Goal: Task Accomplishment & Management: Use online tool/utility

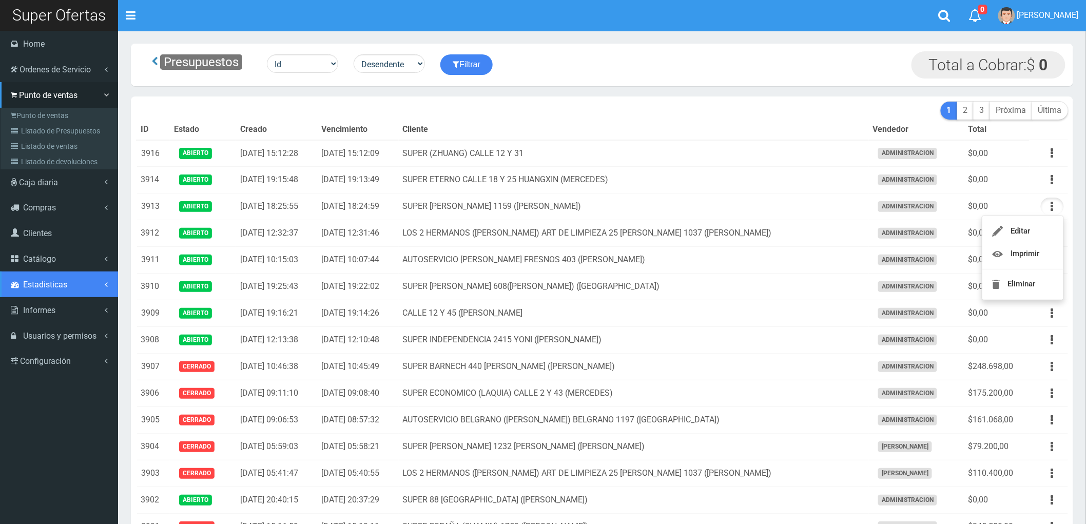
click at [63, 281] on span "Estadisticas" at bounding box center [45, 285] width 44 height 10
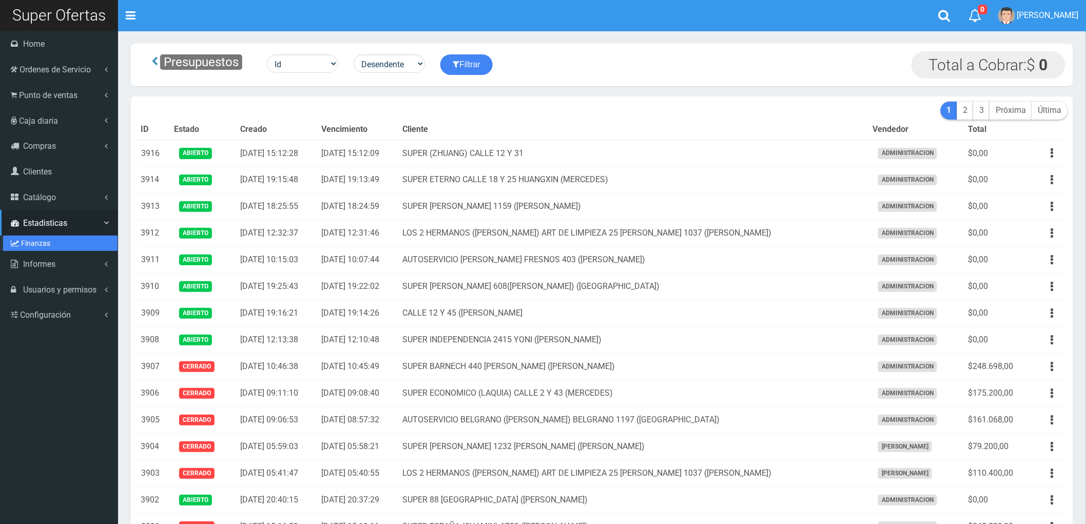
click at [32, 238] on link "Finanzas" at bounding box center [60, 243] width 114 height 15
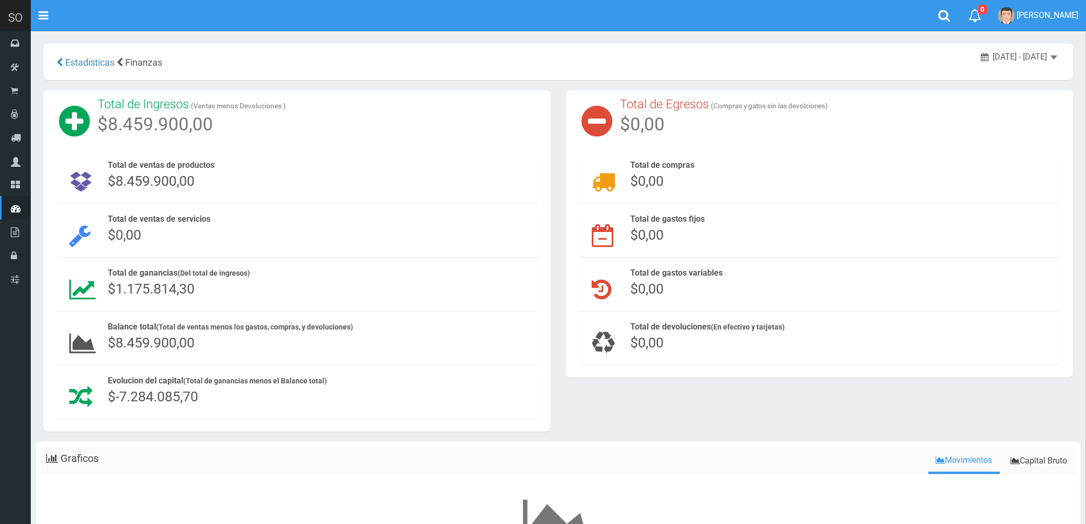
click at [1039, 53] on span "[DATE] - [DATE]" at bounding box center [1020, 57] width 54 height 10
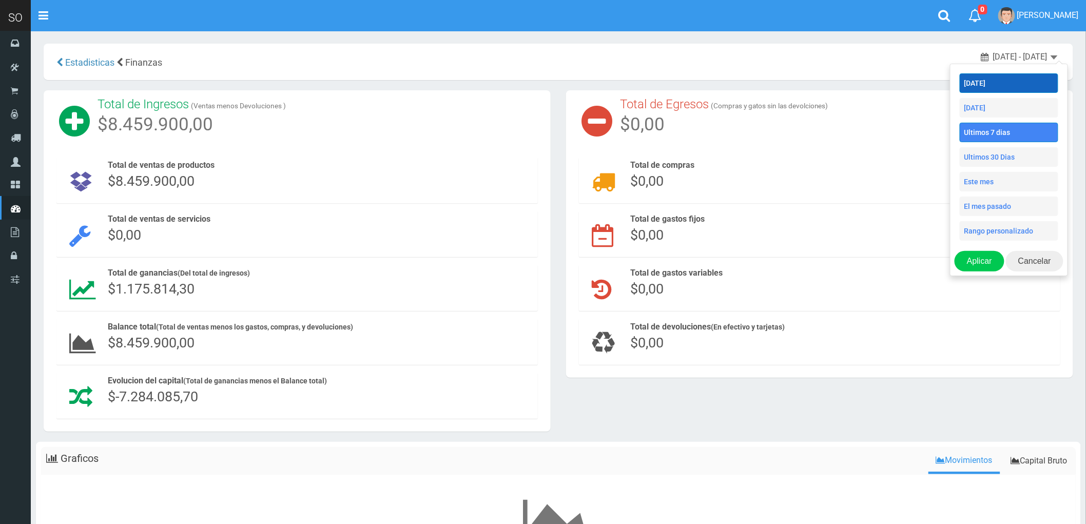
click at [990, 83] on li "[DATE]" at bounding box center [1008, 82] width 99 height 19
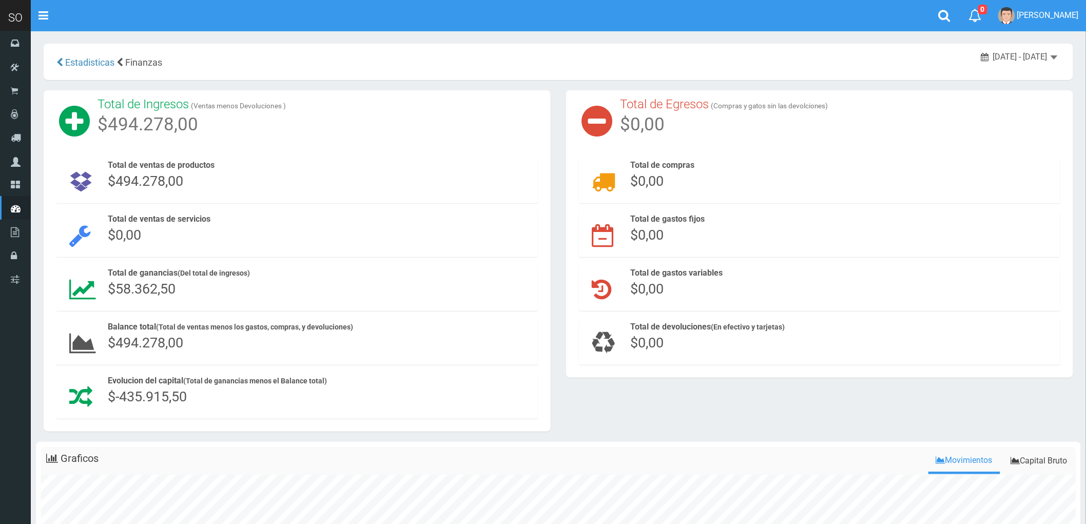
drag, startPoint x: 105, startPoint y: 286, endPoint x: 207, endPoint y: 293, distance: 101.9
click at [207, 293] on div "Total de ganancias (Del total de ingresos) $58.362,50" at bounding box center [320, 283] width 435 height 36
click at [207, 293] on div "Total de ganancias (Del total de ingresos) $58.362,50" at bounding box center [320, 282] width 425 height 31
drag, startPoint x: 207, startPoint y: 293, endPoint x: 96, endPoint y: 286, distance: 110.5
click at [96, 286] on div "Total de ganancias (Del total de ingresos) $58.362,50" at bounding box center [296, 288] width 481 height 46
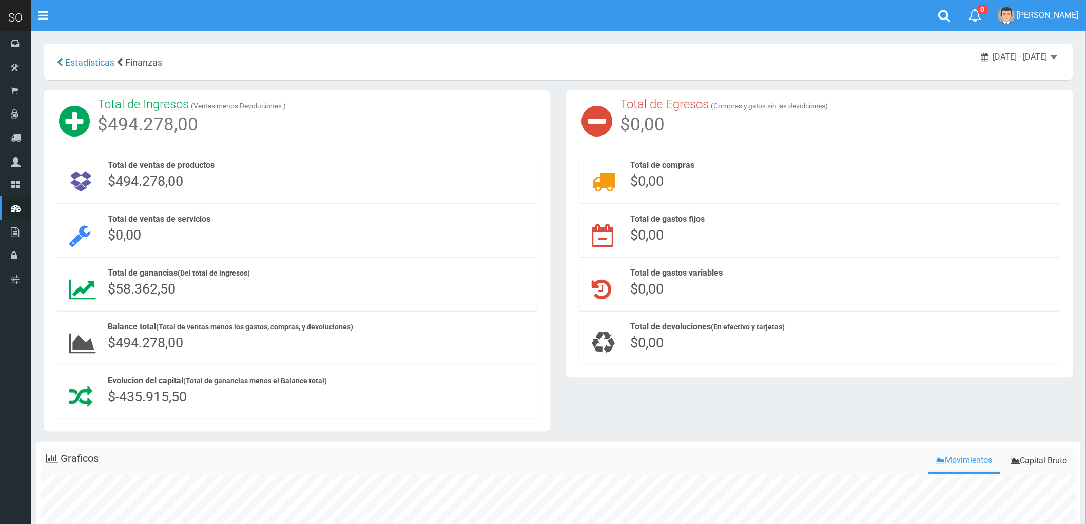
click at [221, 279] on div "Total de ganancias (Del total de ingresos) $58.362,50" at bounding box center [320, 282] width 425 height 31
drag, startPoint x: 109, startPoint y: 283, endPoint x: 206, endPoint y: 283, distance: 97.0
click at [206, 283] on div "Total de ganancias (Del total de ingresos) $58.362,50" at bounding box center [320, 282] width 425 height 31
click at [151, 287] on span "$58.362,50" at bounding box center [142, 289] width 68 height 16
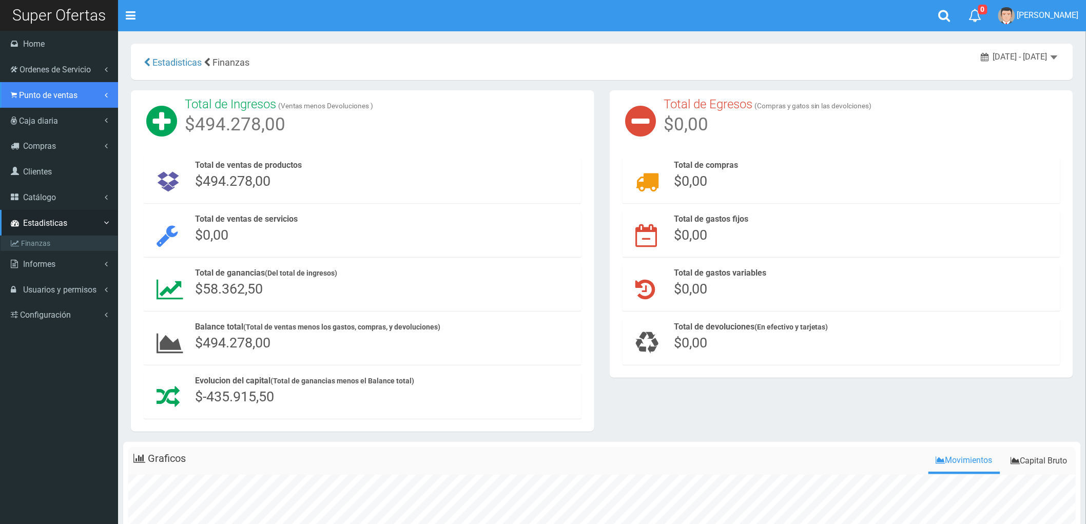
click at [42, 100] on span "Punto de ventas" at bounding box center [48, 95] width 58 height 10
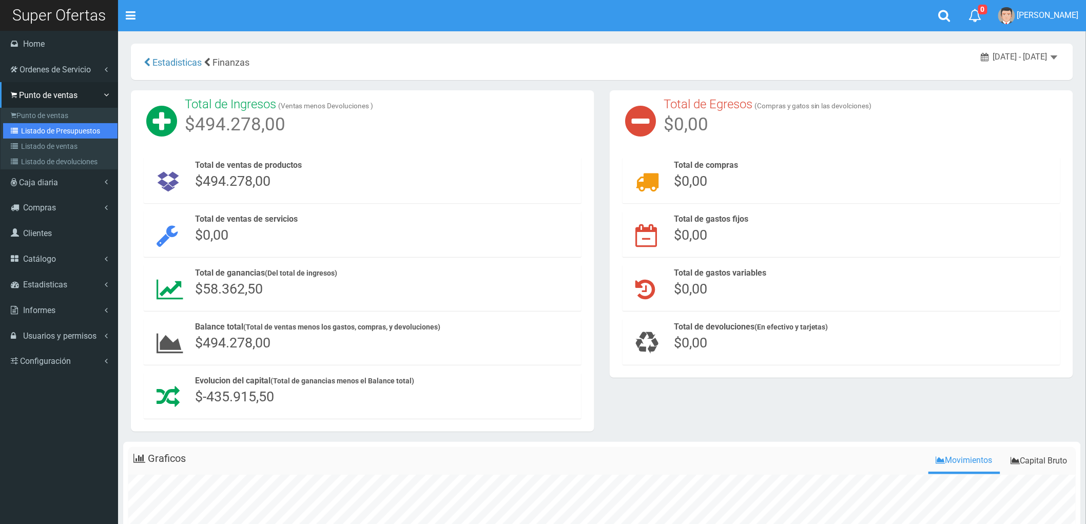
click at [32, 124] on link "Listado de Presupuestos" at bounding box center [60, 130] width 114 height 15
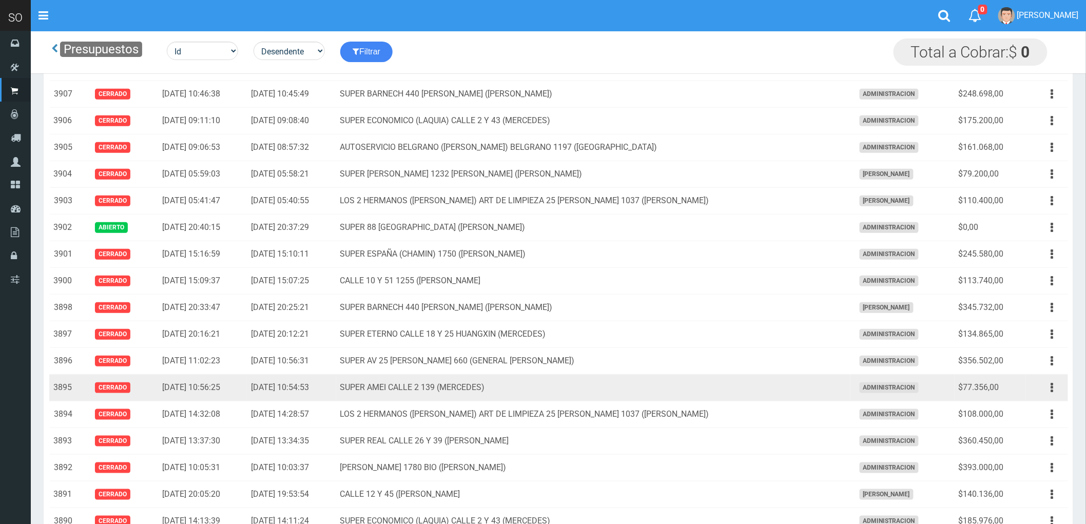
scroll to position [228, 0]
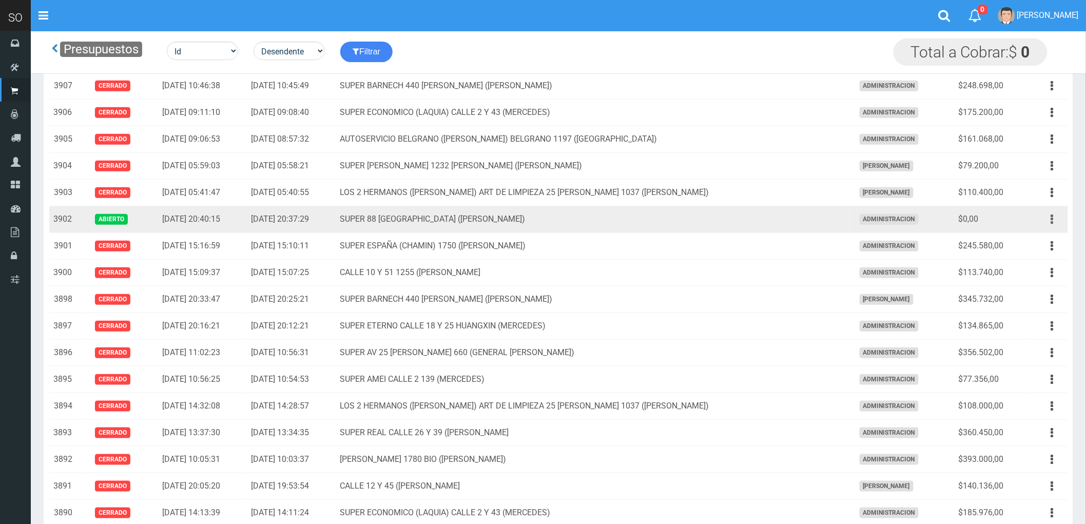
click at [1052, 219] on icon "button" at bounding box center [1052, 219] width 3 height 18
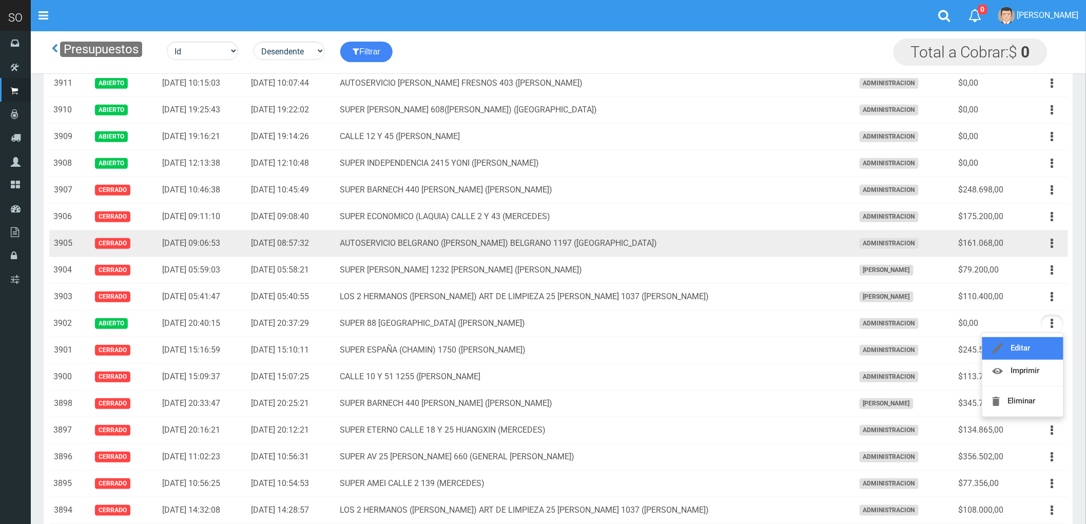
scroll to position [114, 0]
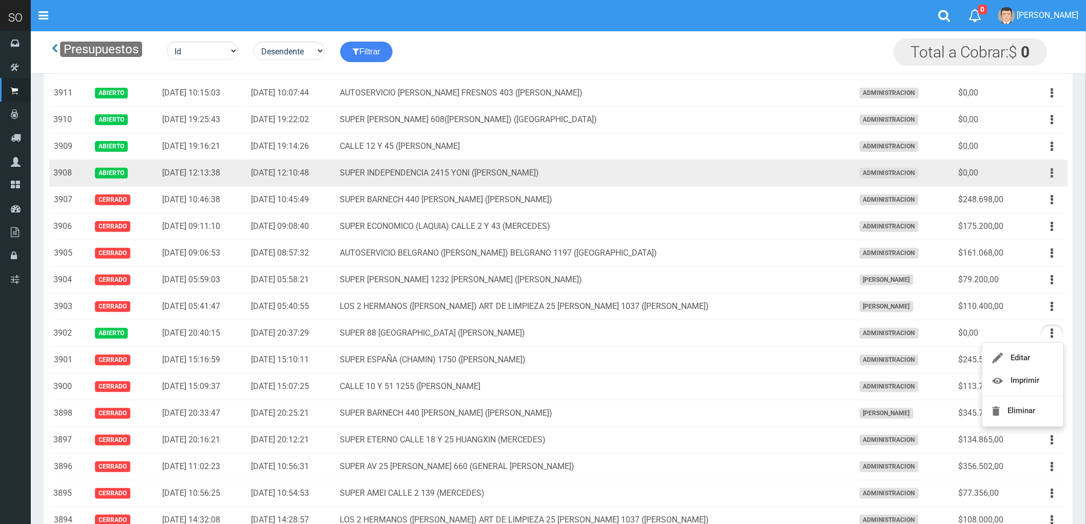
click at [1049, 172] on button "button" at bounding box center [1052, 173] width 23 height 18
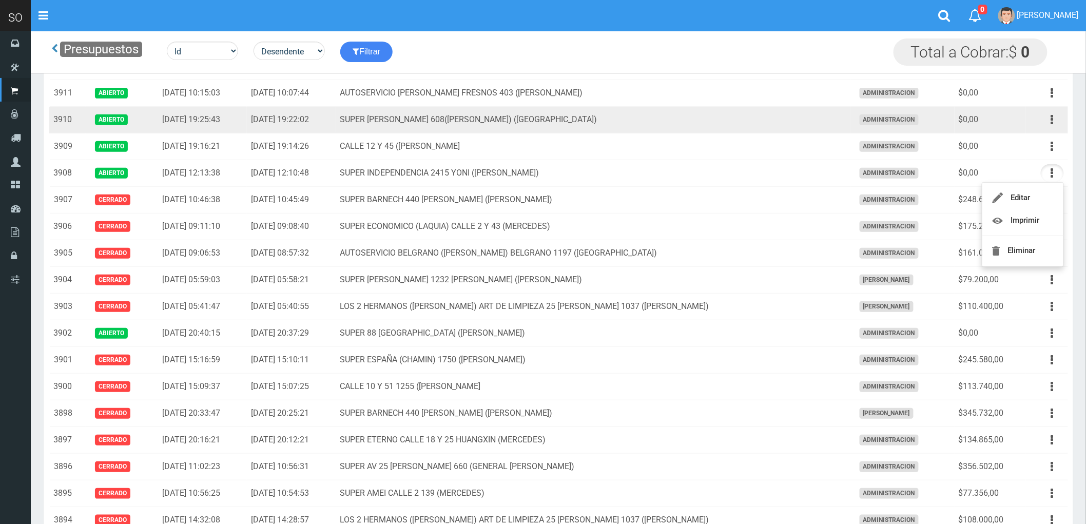
drag, startPoint x: 1052, startPoint y: 120, endPoint x: 1030, endPoint y: 139, distance: 28.8
click at [1051, 120] on icon "button" at bounding box center [1052, 120] width 3 height 18
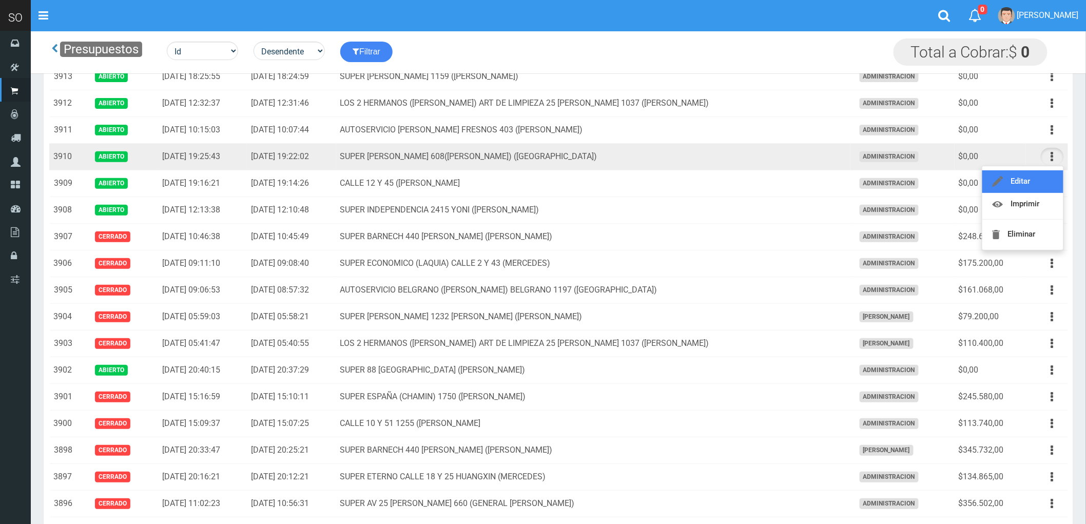
scroll to position [57, 0]
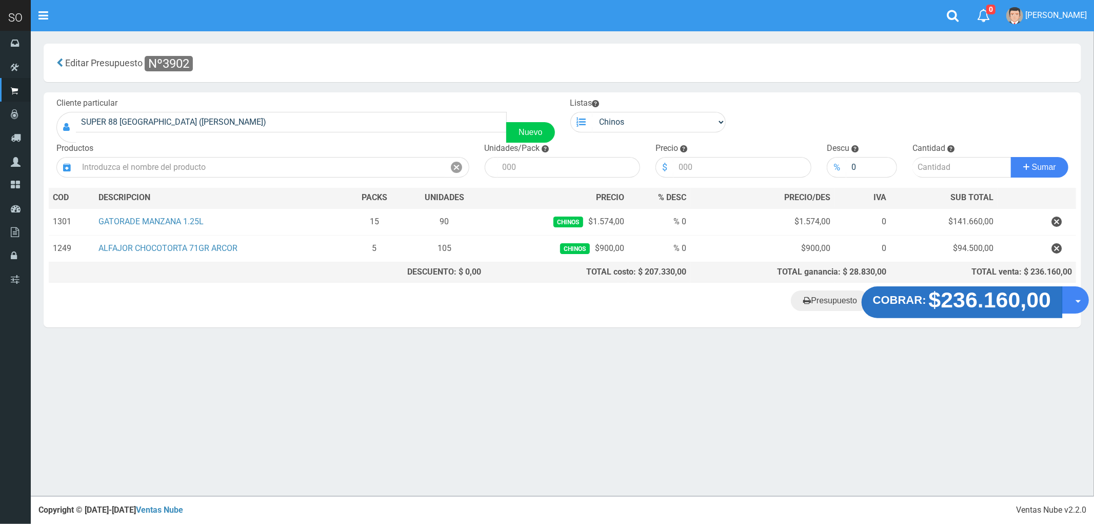
click at [952, 310] on strong "$236.160,00" at bounding box center [990, 300] width 123 height 24
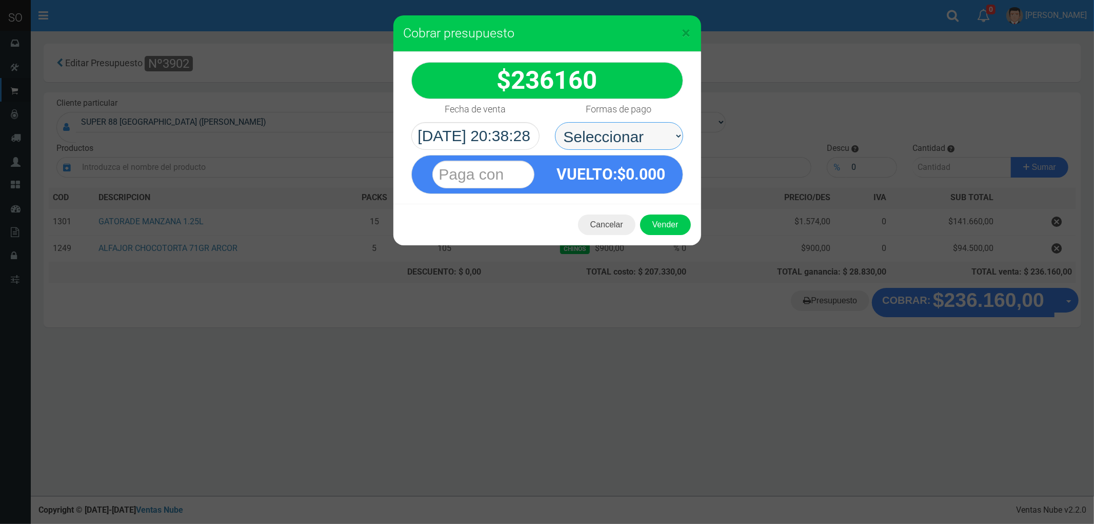
click at [593, 132] on select "Seleccionar Efectivo Tarjeta de Crédito Depósito Débito" at bounding box center [619, 136] width 128 height 28
select select "Efectivo"
click at [555, 122] on select "Seleccionar Efectivo Tarjeta de Crédito Depósito Débito" at bounding box center [619, 136] width 128 height 28
click at [666, 222] on button "Vender" at bounding box center [665, 224] width 51 height 21
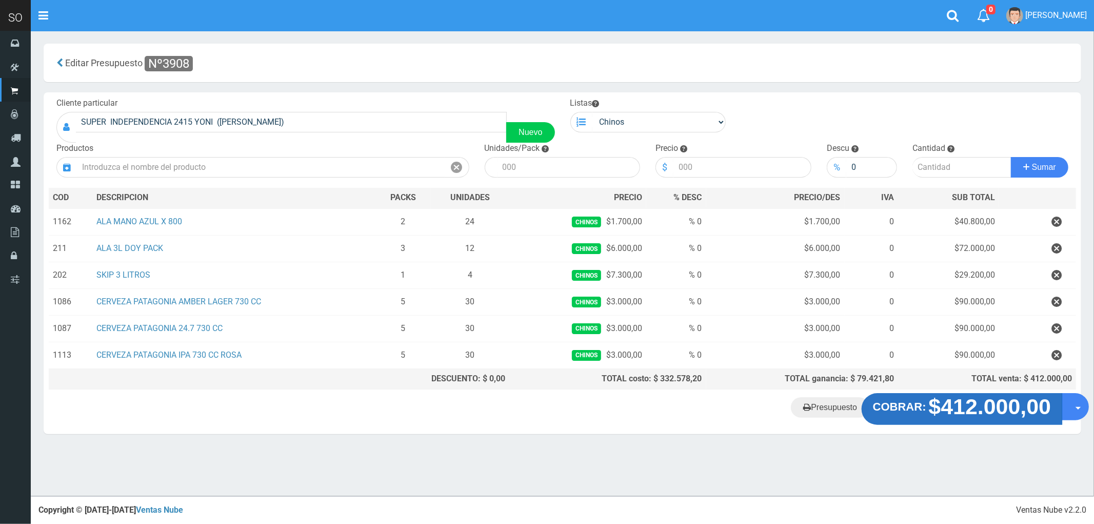
click at [962, 412] on strong "$412.000,00" at bounding box center [990, 407] width 123 height 24
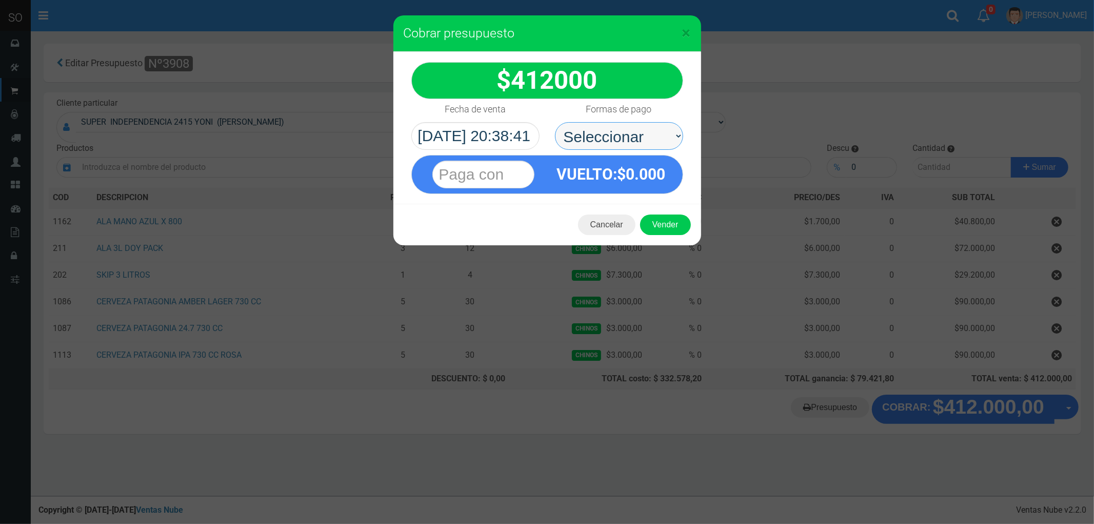
click at [585, 134] on select "Seleccionar Efectivo Tarjeta de Crédito Depósito Débito" at bounding box center [619, 136] width 128 height 28
select select "Efectivo"
click at [555, 122] on select "Seleccionar Efectivo Tarjeta de Crédito Depósito Débito" at bounding box center [619, 136] width 128 height 28
click at [661, 229] on button "Vender" at bounding box center [665, 224] width 51 height 21
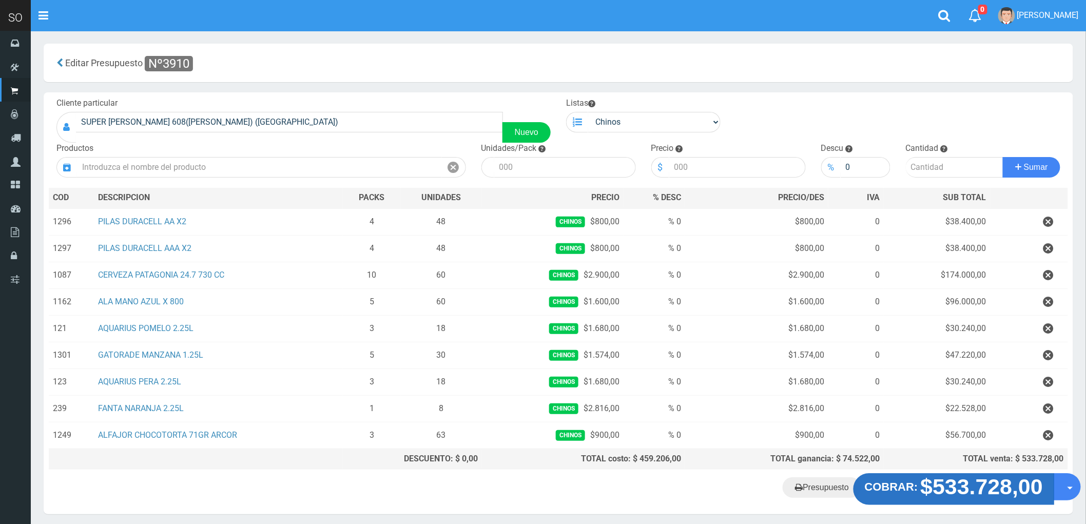
click at [971, 492] on strong "$533.728,00" at bounding box center [981, 487] width 123 height 24
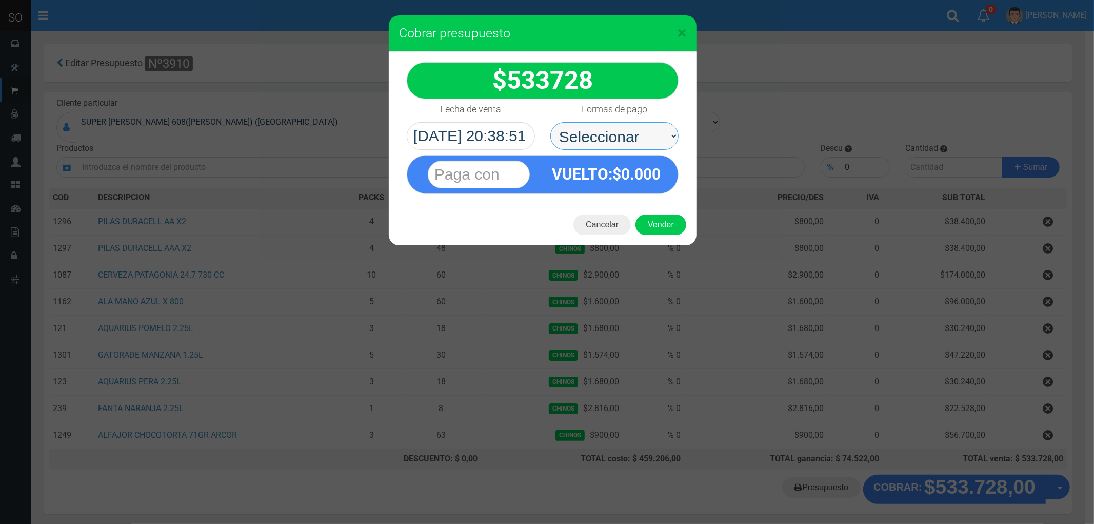
click at [593, 131] on select "Seleccionar Efectivo Tarjeta de Crédito Depósito Débito" at bounding box center [615, 136] width 128 height 28
select select "Efectivo"
click at [551, 122] on select "Seleccionar Efectivo Tarjeta de Crédito Depósito Débito" at bounding box center [615, 136] width 128 height 28
click at [657, 226] on button "Vender" at bounding box center [661, 224] width 51 height 21
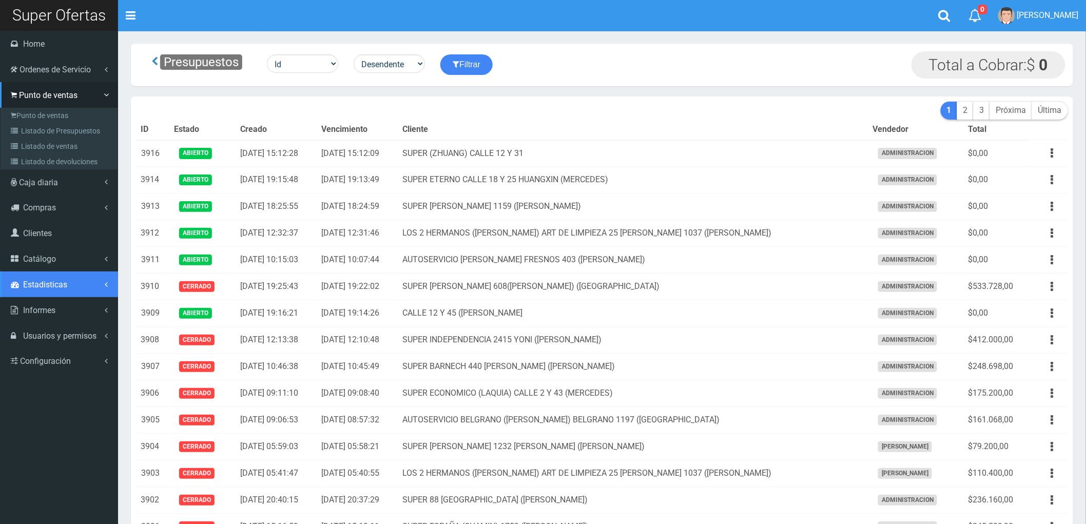
click at [59, 280] on span "Estadisticas" at bounding box center [45, 285] width 44 height 10
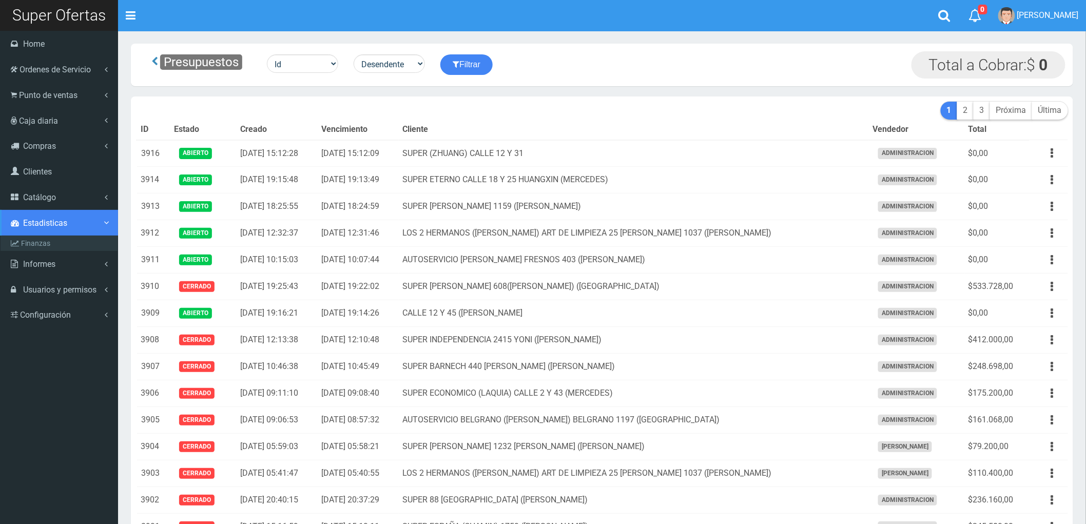
click at [50, 223] on span "Estadisticas" at bounding box center [45, 223] width 44 height 10
click at [40, 218] on span "Estadisticas" at bounding box center [45, 223] width 44 height 10
click at [34, 242] on link "Finanzas" at bounding box center [60, 243] width 114 height 15
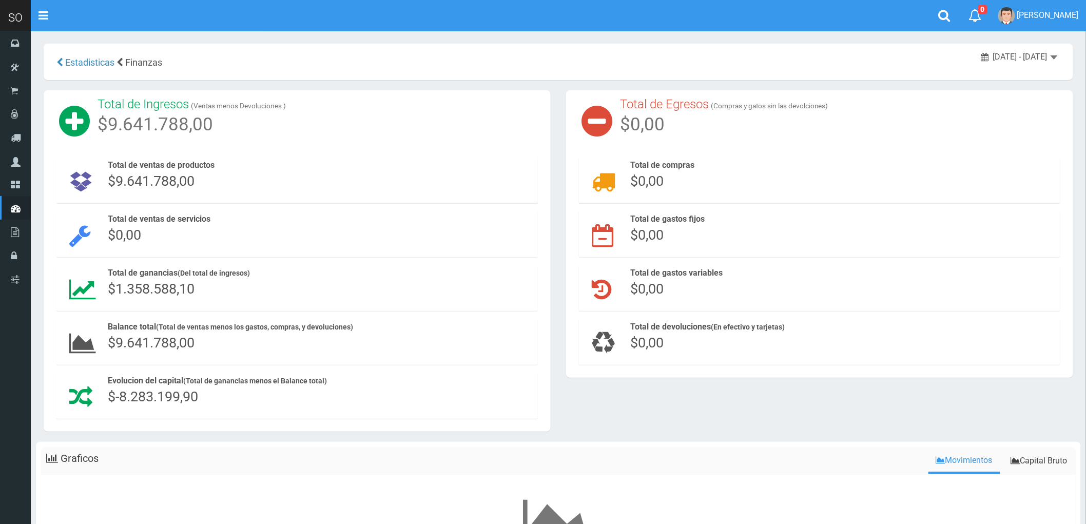
click at [1051, 61] on div "[DATE] - [DATE]" at bounding box center [1019, 57] width 76 height 12
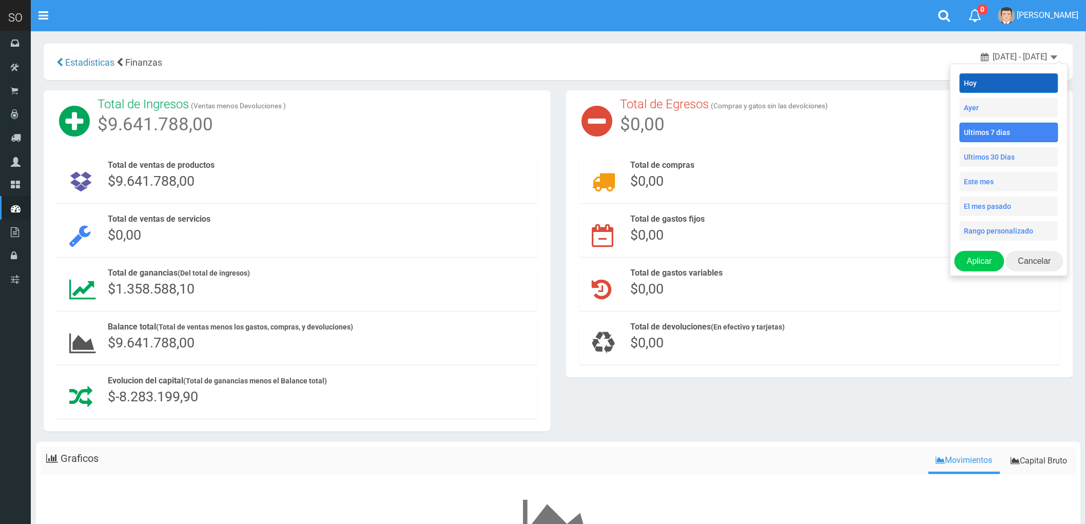
click at [976, 83] on li "Hoy" at bounding box center [1008, 82] width 99 height 19
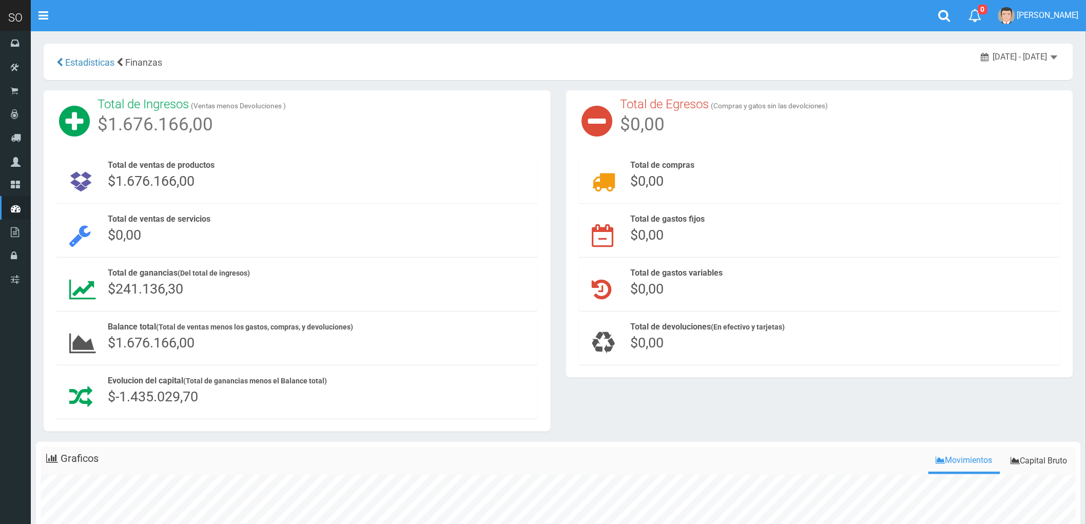
drag, startPoint x: 107, startPoint y: 284, endPoint x: 213, endPoint y: 302, distance: 108.1
click at [213, 302] on div "Total de ganancias (Del total de ingresos) $241.136,30" at bounding box center [296, 288] width 481 height 46
click at [216, 299] on div "Total de ganancias (Del total de ingresos) $241.136,30" at bounding box center [320, 283] width 435 height 36
drag, startPoint x: 199, startPoint y: 344, endPoint x: 119, endPoint y: 301, distance: 90.9
click at [93, 324] on div "Balance total (Total de ventas menos los gastos, compras, y devoluciones) $1.67…" at bounding box center [296, 342] width 481 height 46
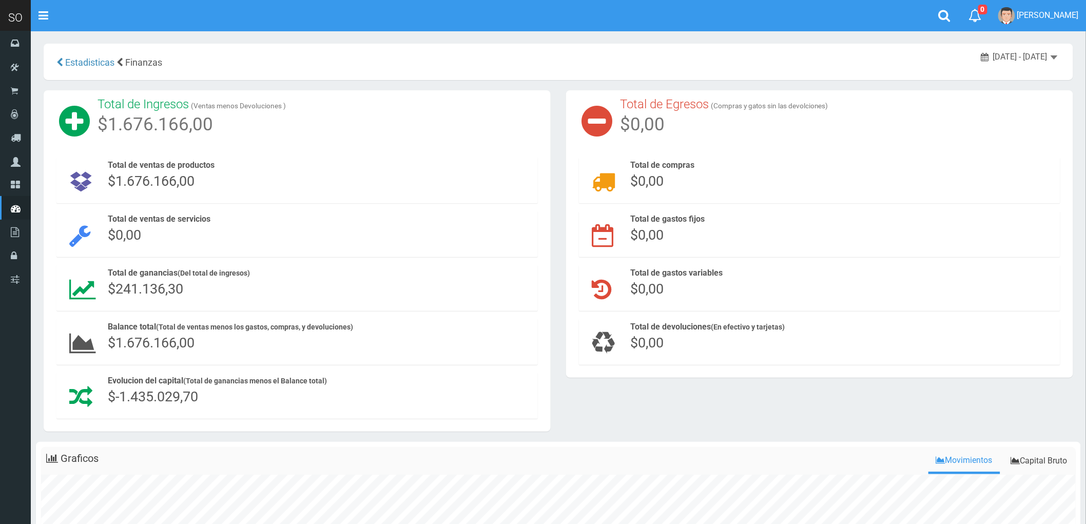
drag, startPoint x: 109, startPoint y: 286, endPoint x: 201, endPoint y: 302, distance: 93.1
click at [201, 302] on div "Total de ganancias (Del total de ingresos) $241.136,30" at bounding box center [296, 288] width 481 height 46
click at [200, 289] on div "Total de ganancias (Del total de ingresos) $241.136,30" at bounding box center [320, 282] width 425 height 31
click at [1022, 52] on span "2025-09-11 - 2025-09-11" at bounding box center [1020, 57] width 54 height 10
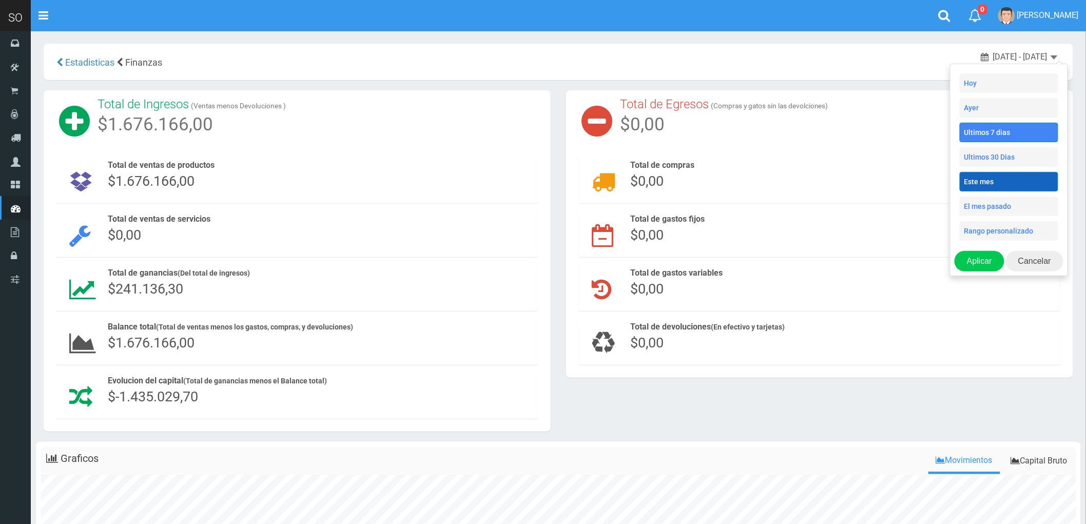
click at [987, 182] on li "Este mes" at bounding box center [1008, 181] width 99 height 19
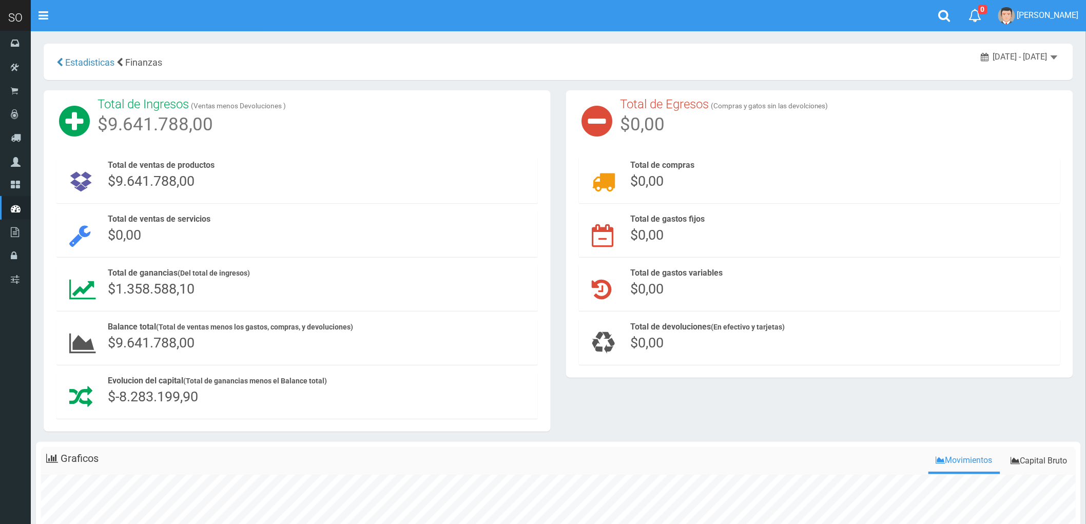
drag, startPoint x: 107, startPoint y: 287, endPoint x: 213, endPoint y: 291, distance: 106.8
click at [213, 291] on div "Total de ganancias (Del total de ingresos) $1.358.588,10" at bounding box center [320, 283] width 435 height 36
click at [1026, 59] on span "2025-09-01 - 2025-09-30" at bounding box center [1020, 57] width 54 height 10
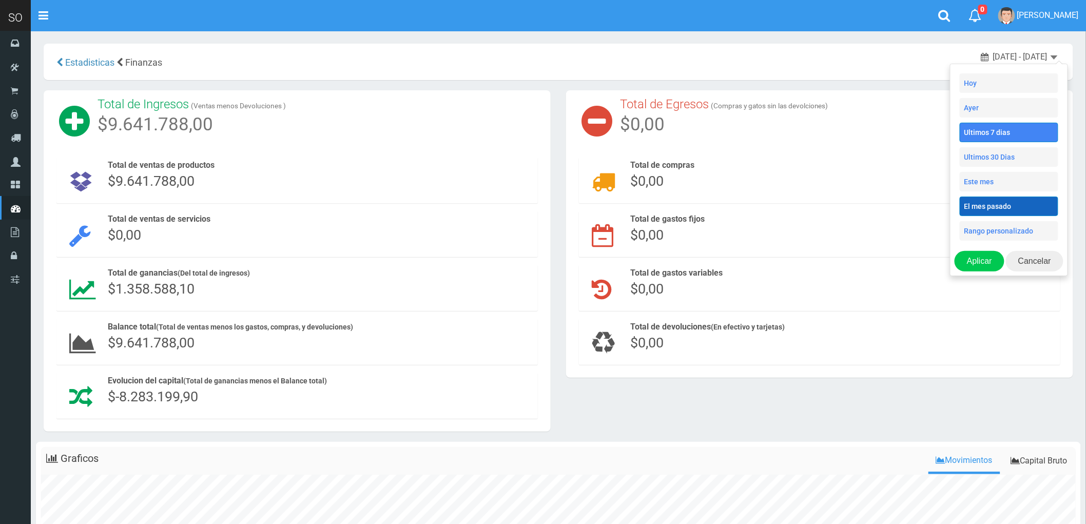
click at [994, 203] on li "El mes pasado" at bounding box center [1008, 206] width 99 height 19
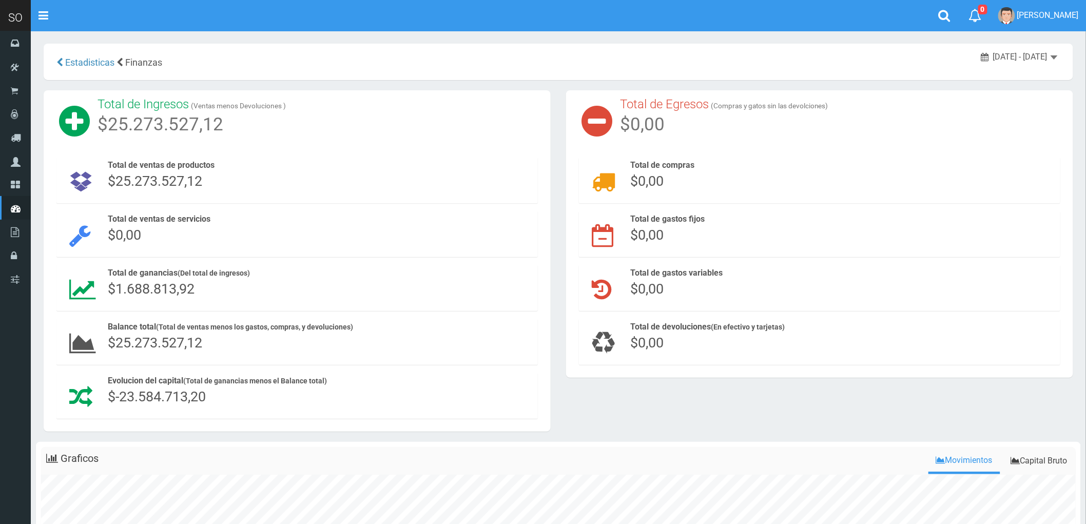
drag, startPoint x: 108, startPoint y: 289, endPoint x: 204, endPoint y: 291, distance: 96.0
click at [204, 291] on div "Total de ganancias (Del total de ingresos) $1.688.813,92" at bounding box center [320, 282] width 425 height 31
click at [204, 292] on div "Total de ganancias (Del total de ingresos) $1.688.813,92" at bounding box center [320, 282] width 425 height 31
click at [1037, 60] on span "2025-08-01 - 2025-08-31" at bounding box center [1020, 57] width 54 height 10
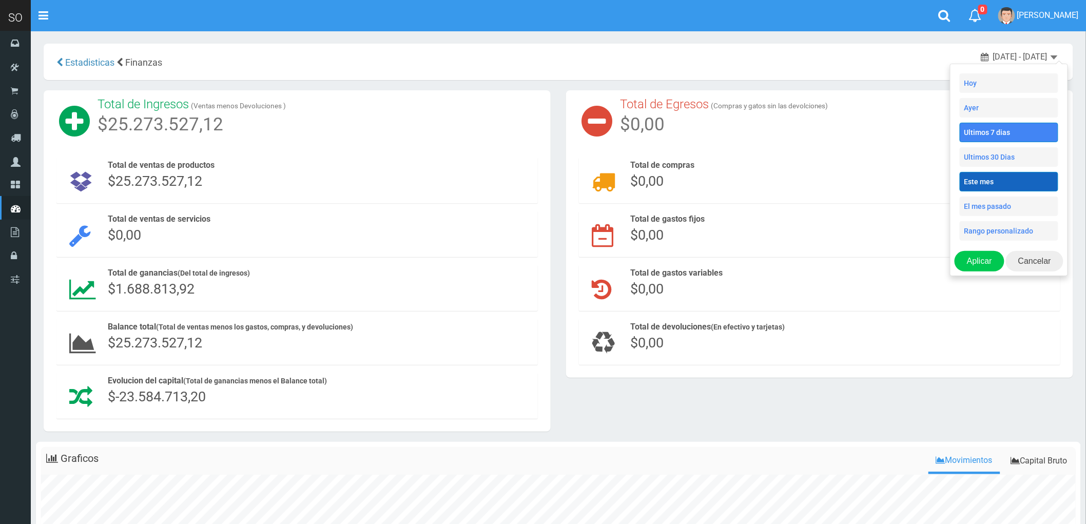
type input "9/05 12:00 AM"
type input "9/11 11:59 PM"
type input "9/01 12:00 AM"
type input "9/30 11:59 PM"
type input "9/05 12:00 AM"
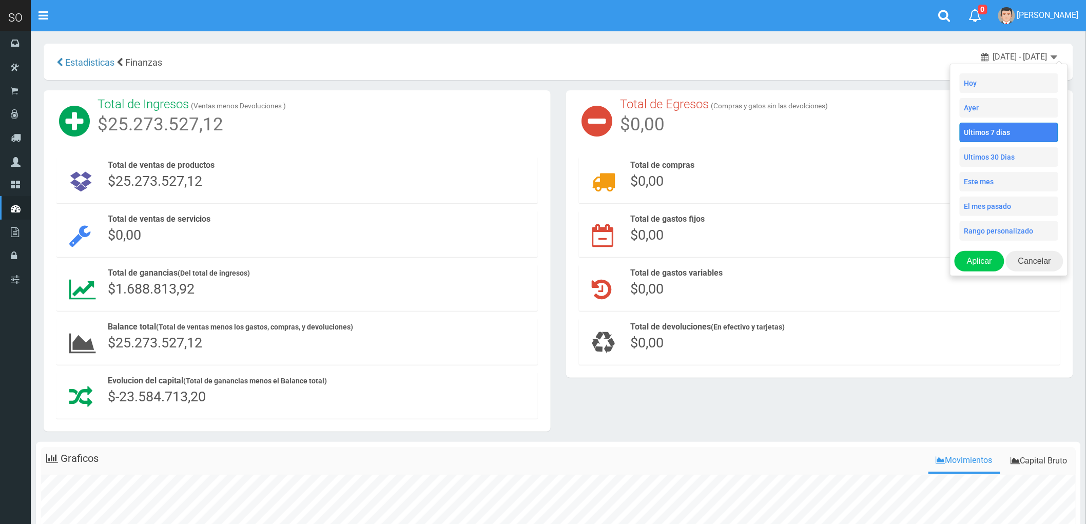
type input "9/11 11:59 PM"
type input "8/01 12:00 AM"
type input "8/31 11:59 PM"
type input "9/05 12:00 AM"
type input "9/11 11:59 PM"
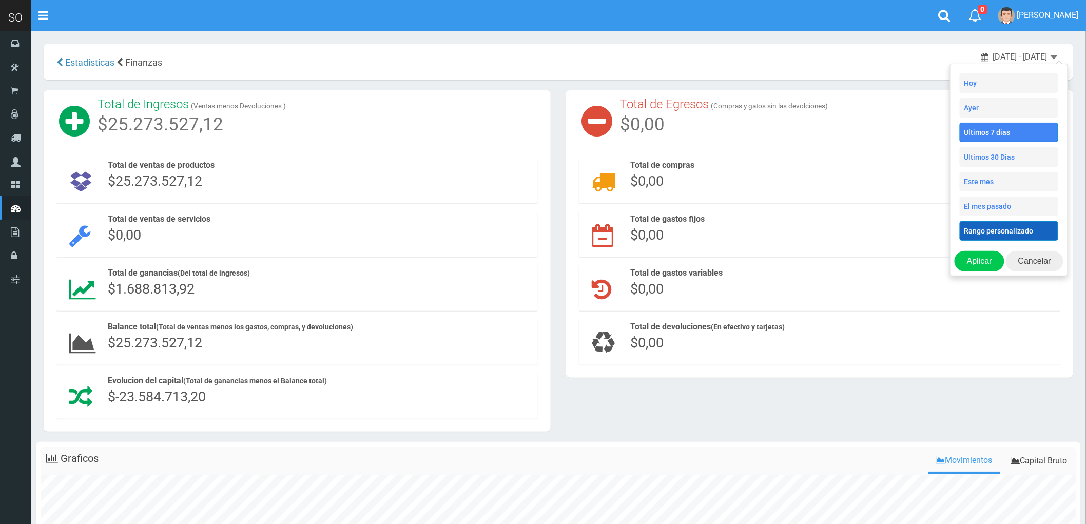
click at [999, 233] on li "Rango personalizado" at bounding box center [1008, 230] width 99 height 19
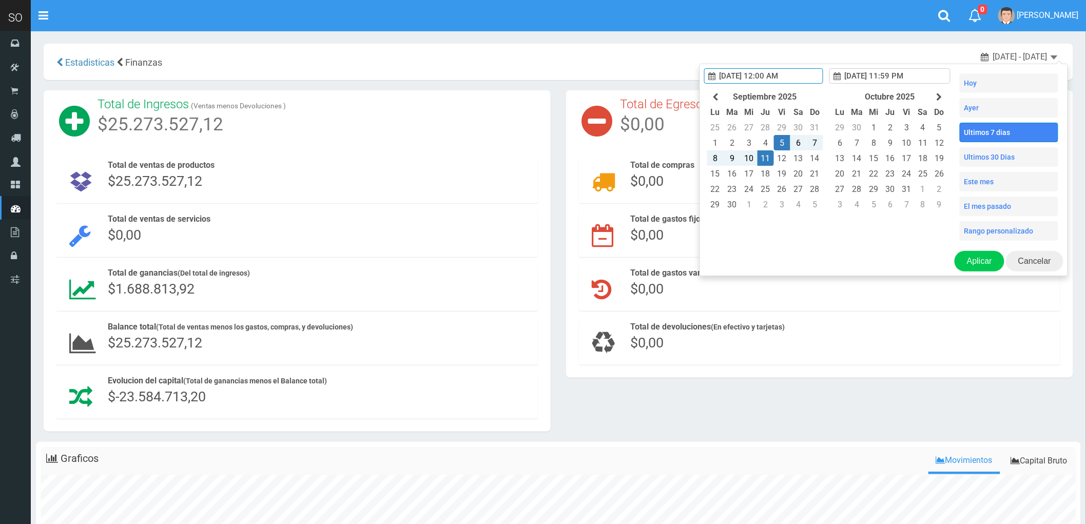
type input "8/01 12:00 AM"
type input "8/31 11:59 PM"
type input "9/05 12:00 AM"
type input "9/11 11:59 PM"
click at [712, 95] on icon at bounding box center [715, 97] width 6 height 8
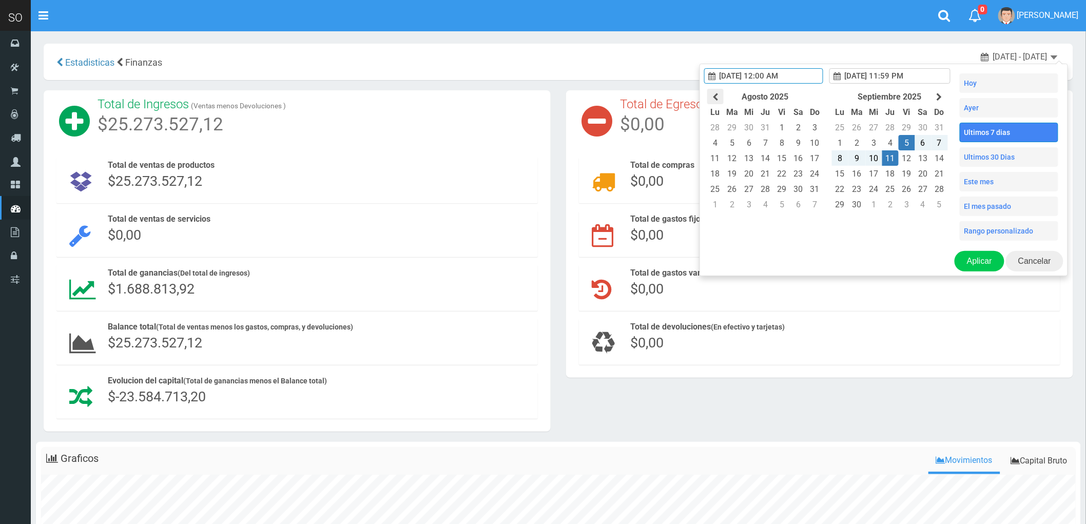
click at [712, 95] on icon at bounding box center [715, 97] width 6 height 8
type input "7/01 12:00 AM"
click at [718, 132] on td "1" at bounding box center [727, 127] width 18 height 15
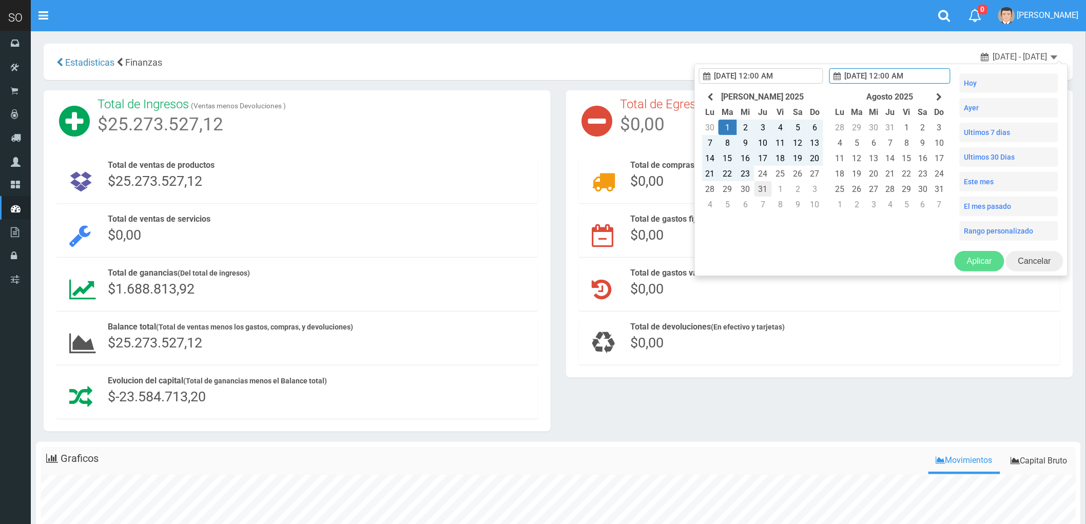
type input "7/31 12:00 AM"
click at [755, 197] on td "31" at bounding box center [762, 188] width 17 height 15
type input "7/31 12:00 AM"
type input "7/31 11:59 PM"
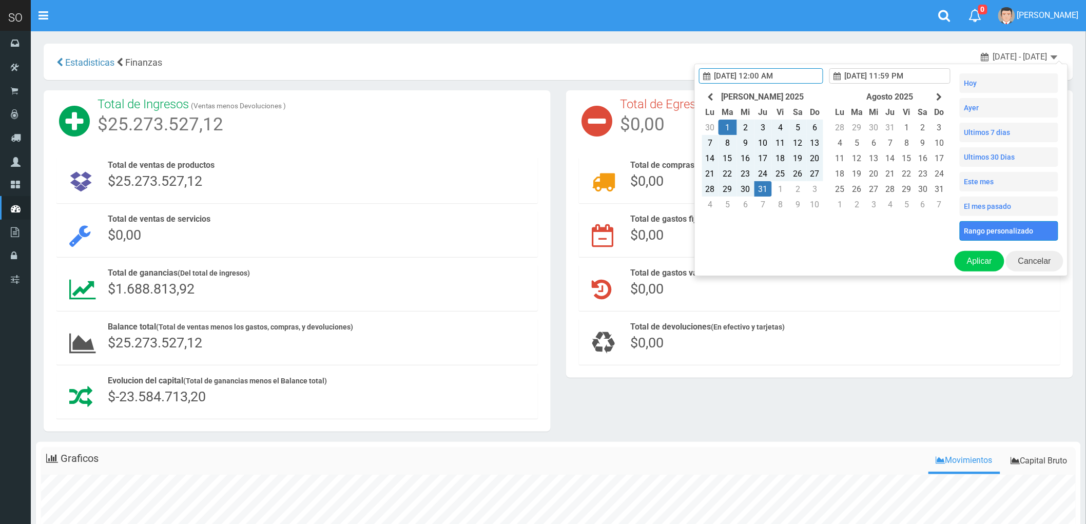
type input "7/01 12:00 AM"
click at [982, 261] on button "Aplicar" at bounding box center [979, 261] width 50 height 21
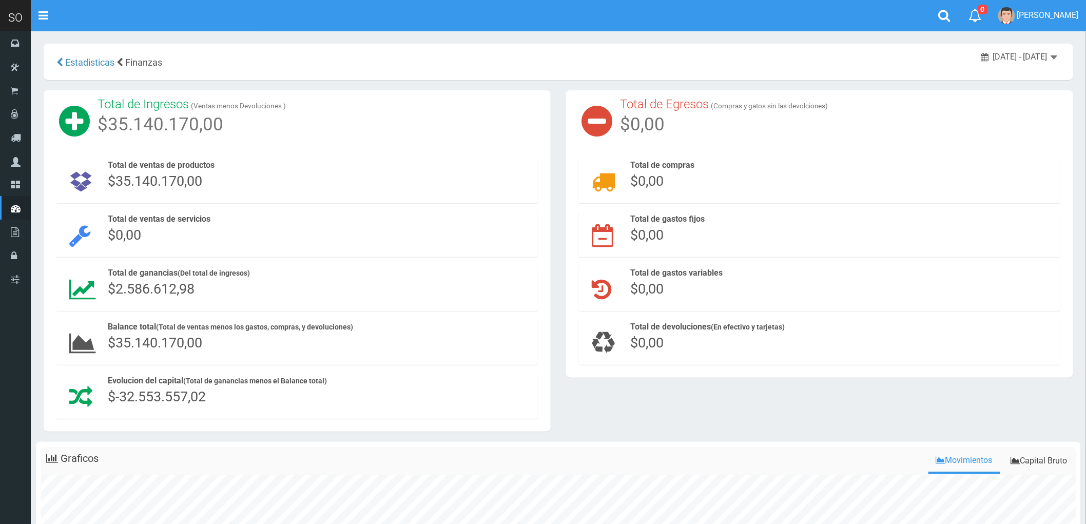
drag, startPoint x: 209, startPoint y: 295, endPoint x: 103, endPoint y: 285, distance: 107.2
click at [103, 285] on div "Total de ganancias (Del total de ingresos) $2.586.612,98" at bounding box center [320, 283] width 435 height 36
click at [240, 297] on div "Total de ganancias (Del total de ingresos) $2.586.612,98" at bounding box center [320, 282] width 425 height 31
click at [1048, 55] on div "[DATE] - [DATE]" at bounding box center [1019, 57] width 76 height 12
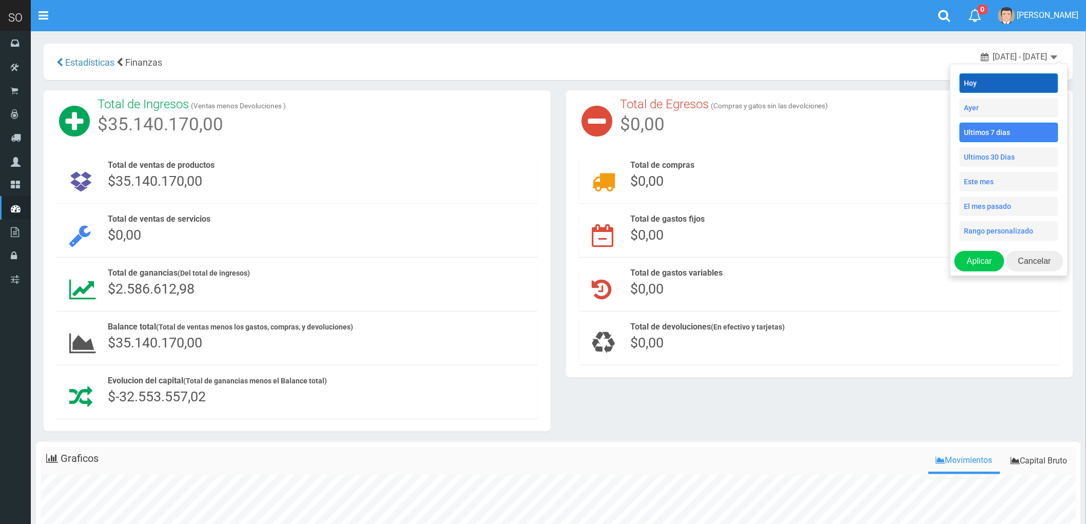
click at [991, 81] on li "Hoy" at bounding box center [1008, 82] width 99 height 19
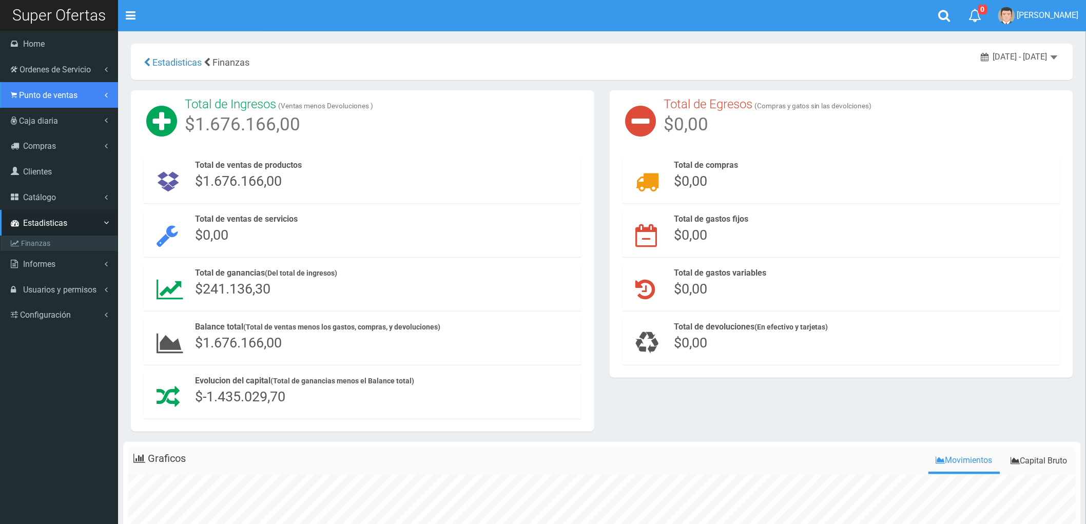
click at [44, 84] on link "Punto de ventas" at bounding box center [59, 95] width 118 height 26
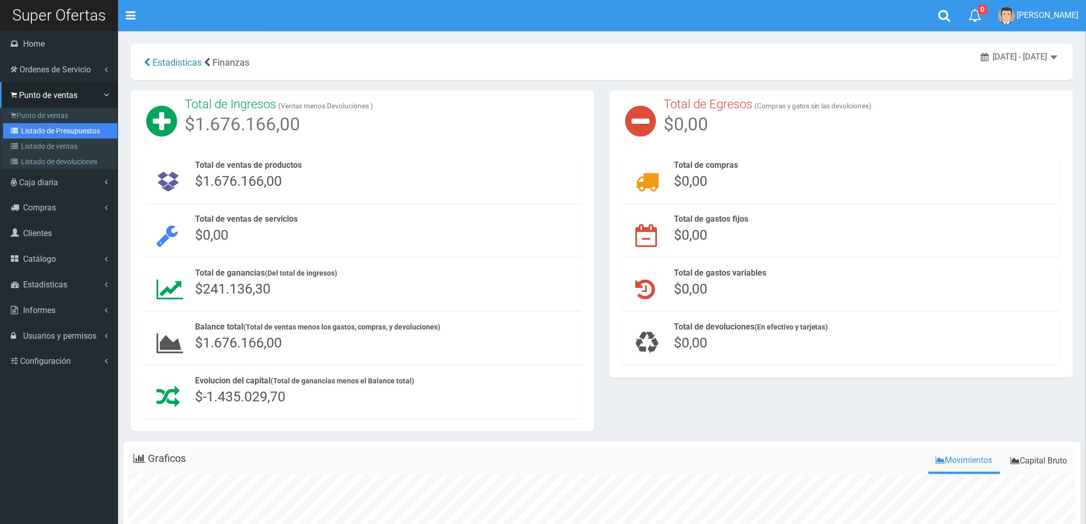
click at [51, 132] on link "Listado de Presupuestos" at bounding box center [60, 130] width 114 height 15
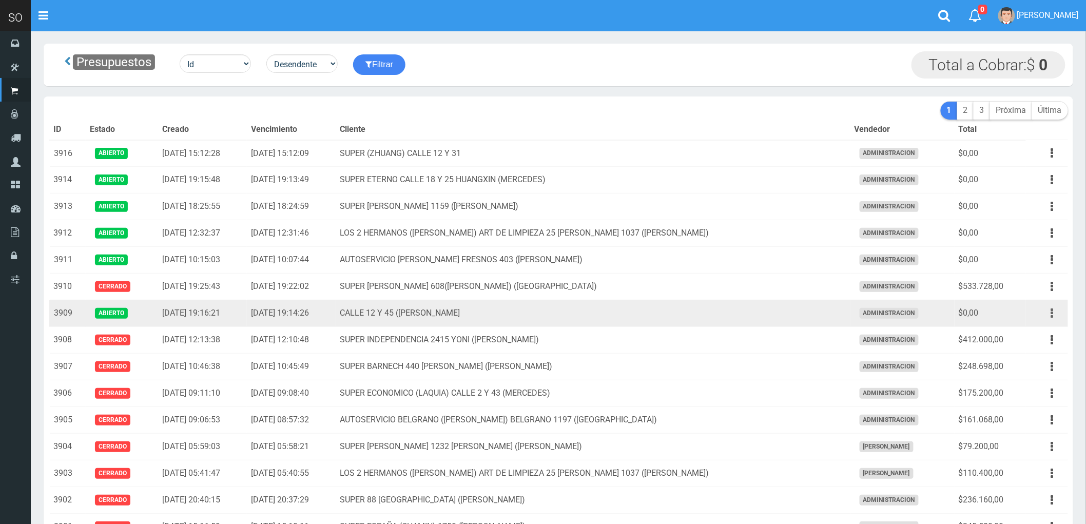
click at [1053, 314] on icon "button" at bounding box center [1052, 313] width 3 height 18
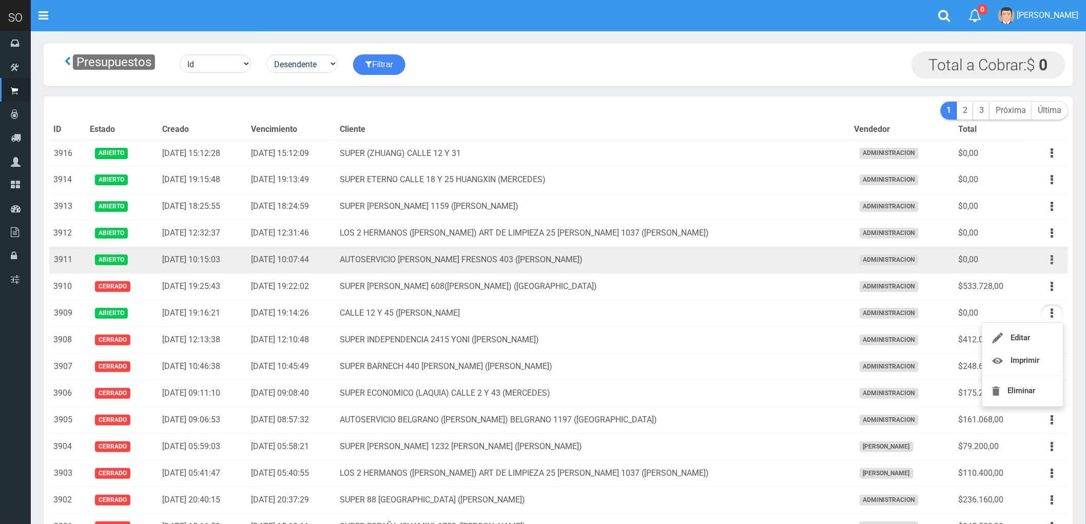
click at [1054, 260] on button "button" at bounding box center [1052, 260] width 23 height 18
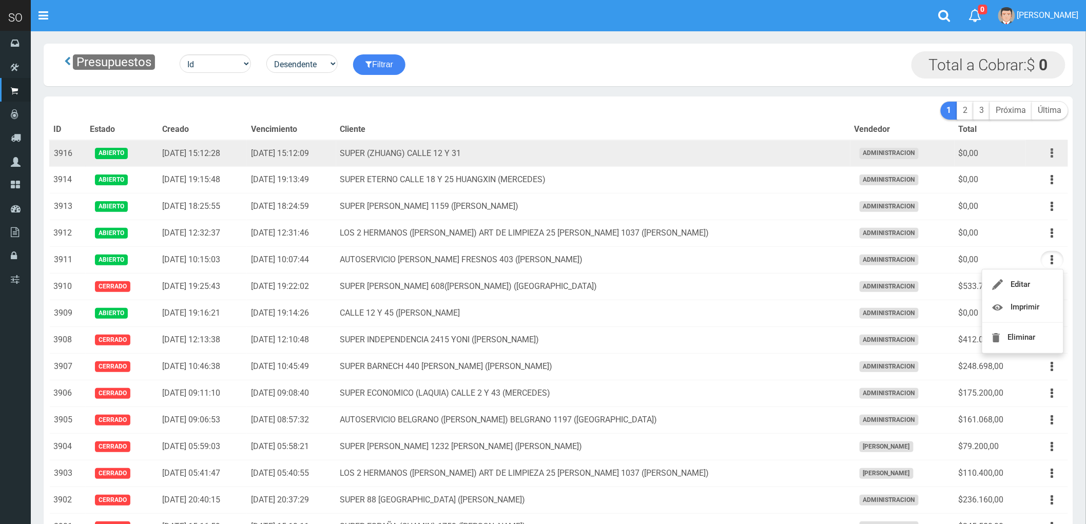
click at [1052, 154] on icon "button" at bounding box center [1052, 153] width 3 height 18
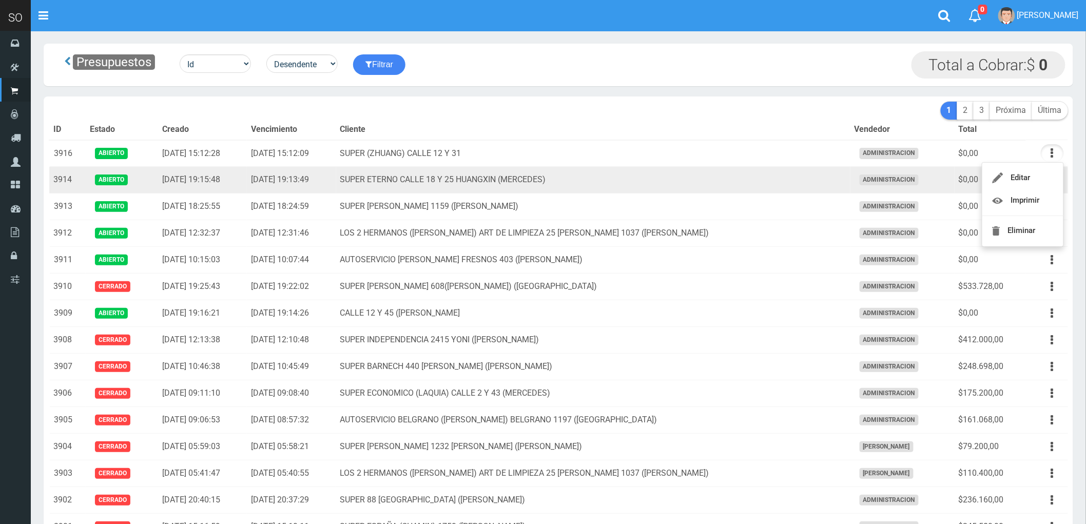
click at [796, 178] on td "SUPER ETERNO CALLE 18 Y 25 HUANGXIN (MERCEDES)" at bounding box center [593, 180] width 514 height 27
click at [1049, 181] on button "button" at bounding box center [1052, 180] width 23 height 18
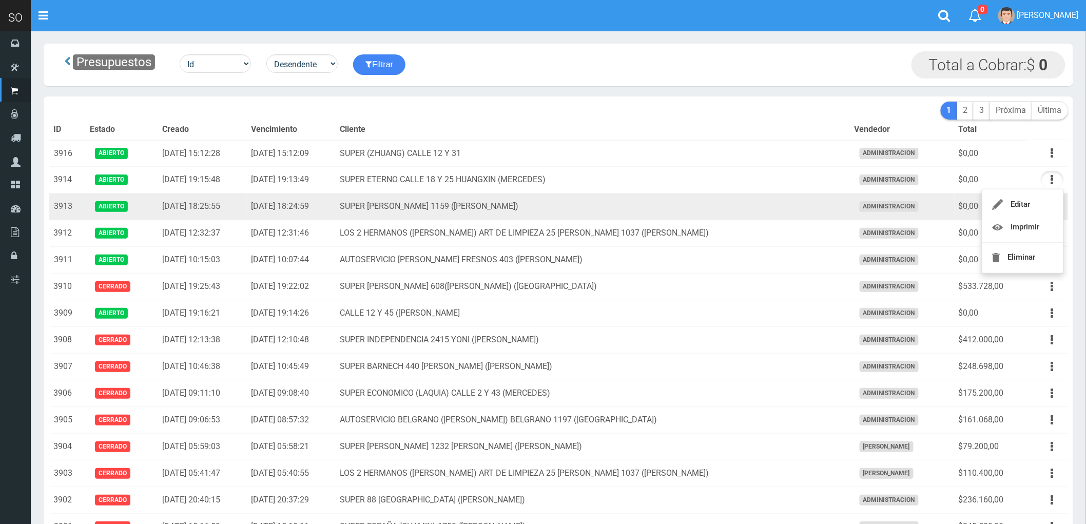
click at [709, 206] on td "SUPER VARELA 1159 (CAMPANA)" at bounding box center [593, 206] width 514 height 27
click at [1048, 206] on button "button" at bounding box center [1052, 207] width 23 height 18
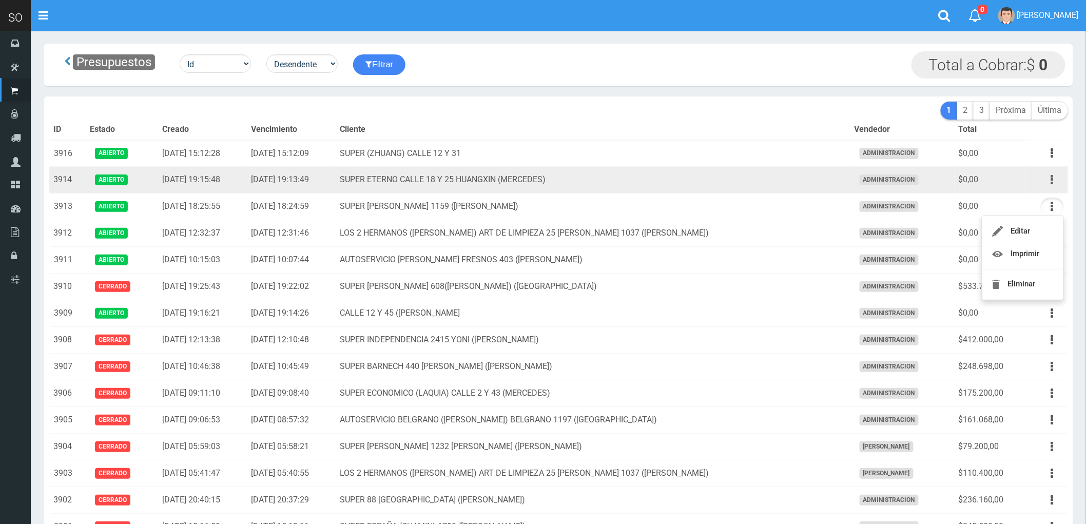
click at [1048, 180] on button "button" at bounding box center [1052, 180] width 23 height 18
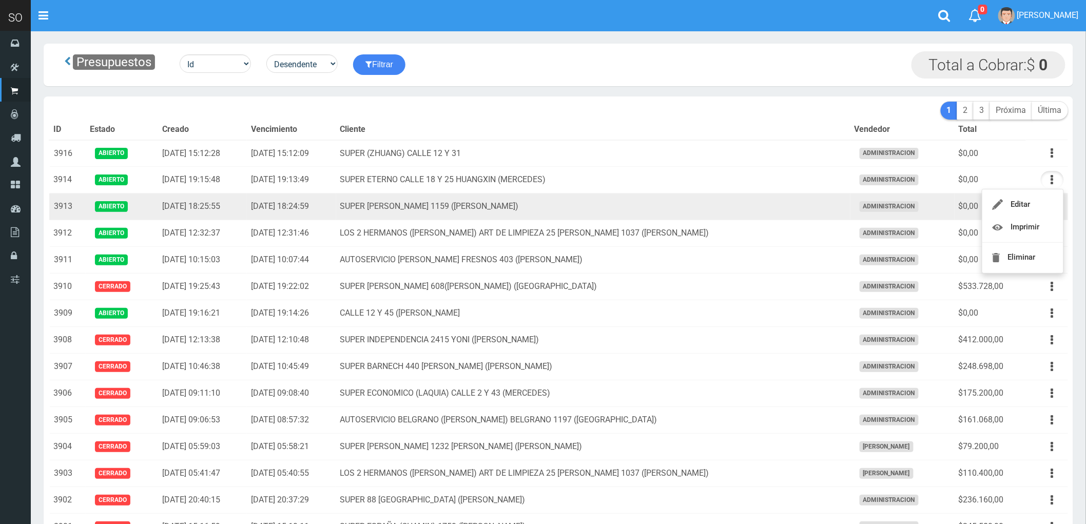
click at [705, 204] on td "SUPER VARELA 1159 (CAMPANA)" at bounding box center [593, 206] width 514 height 27
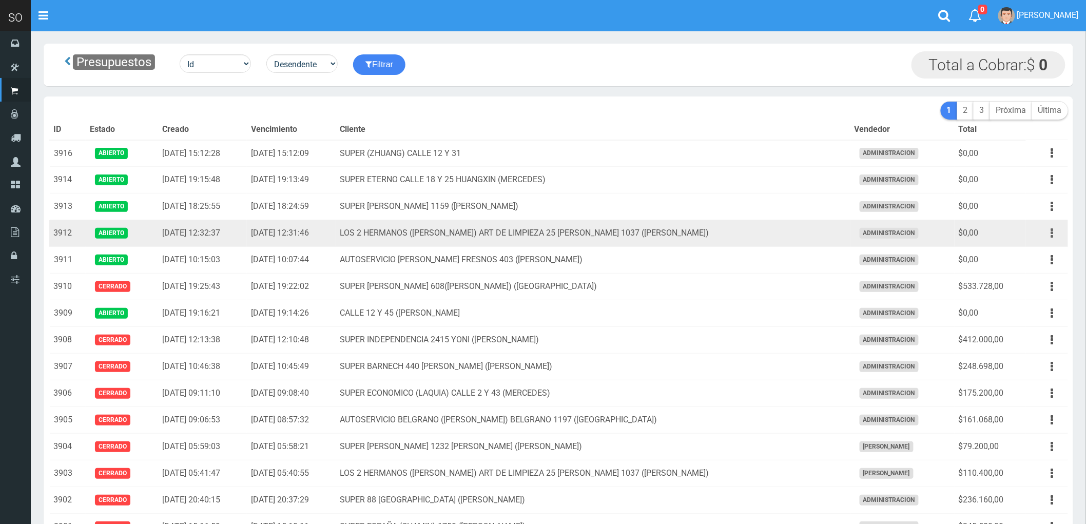
click at [1048, 238] on button "button" at bounding box center [1052, 233] width 23 height 18
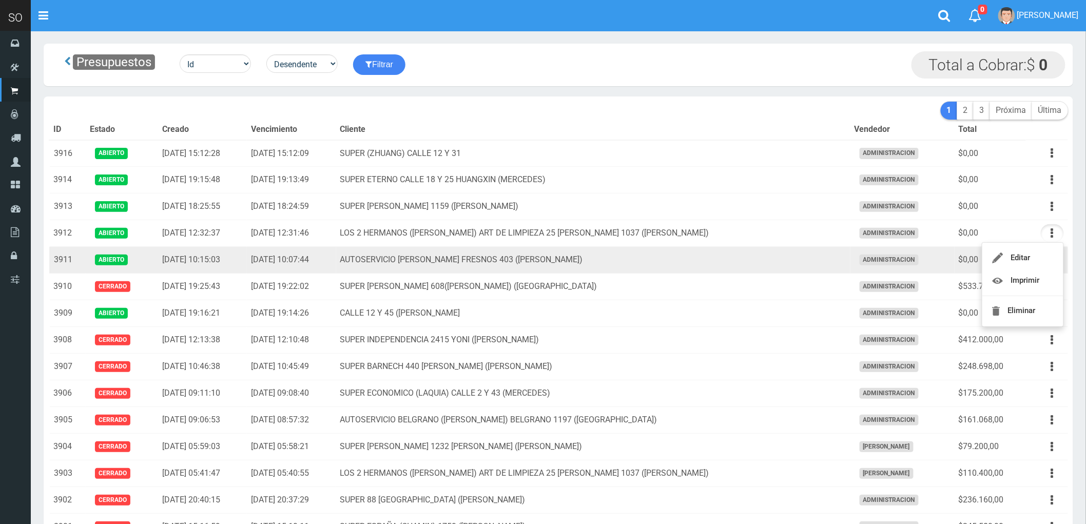
click at [809, 258] on td "AUTOSERVICIO MATIAS FRESNOS 403 (ESCOBAR)" at bounding box center [593, 260] width 514 height 27
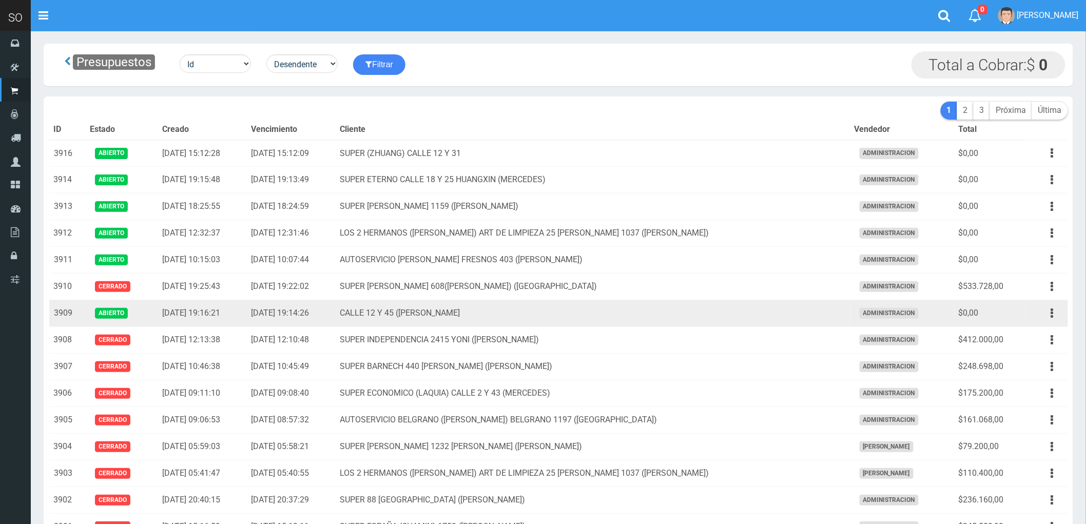
click at [782, 313] on td "CALLE 12 Y 45 (MARTIN) MERCEDES" at bounding box center [593, 313] width 514 height 27
click at [1048, 312] on button "button" at bounding box center [1052, 313] width 23 height 18
drag, startPoint x: 1028, startPoint y: 328, endPoint x: 1019, endPoint y: 342, distance: 16.1
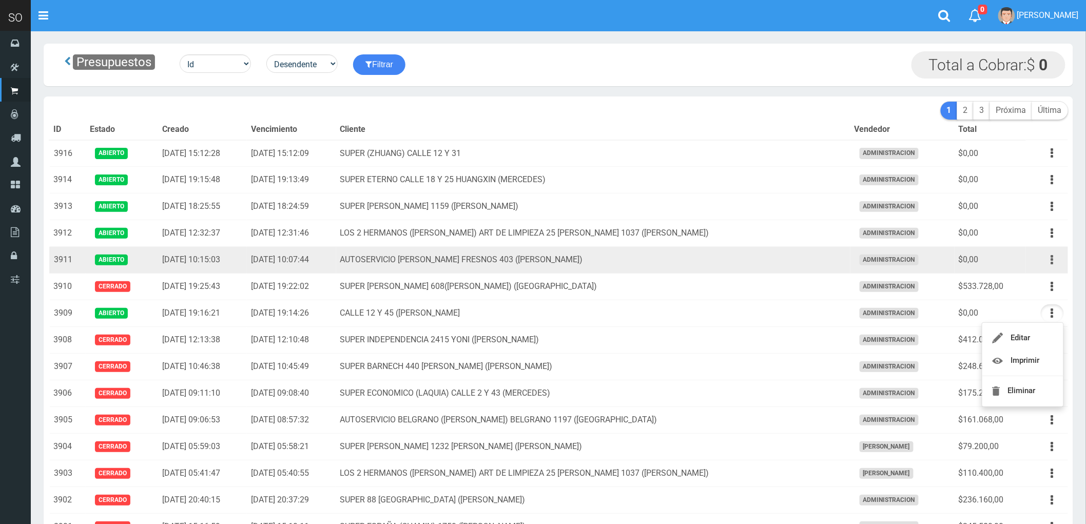
click at [1052, 260] on icon "button" at bounding box center [1052, 260] width 3 height 18
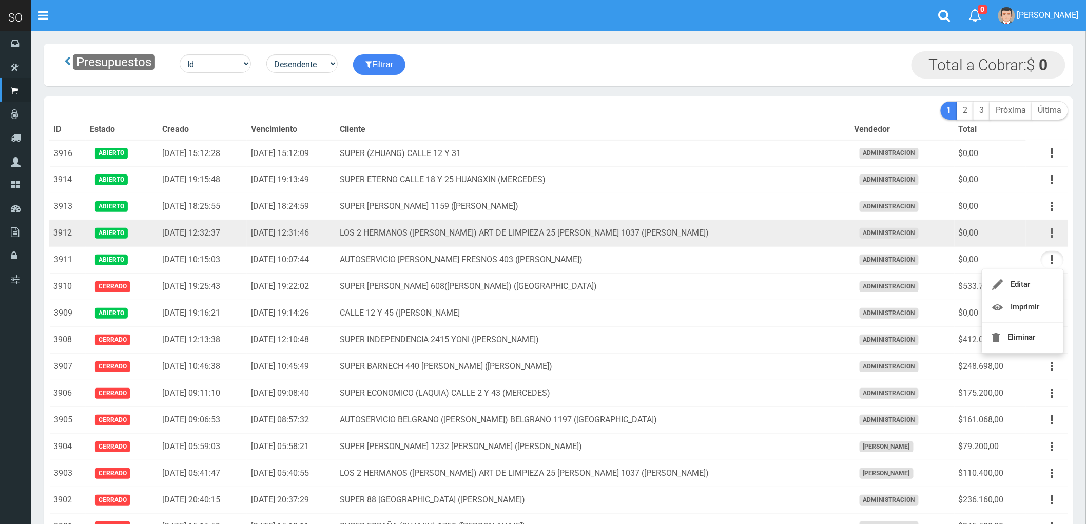
click at [1051, 233] on icon "button" at bounding box center [1052, 233] width 3 height 18
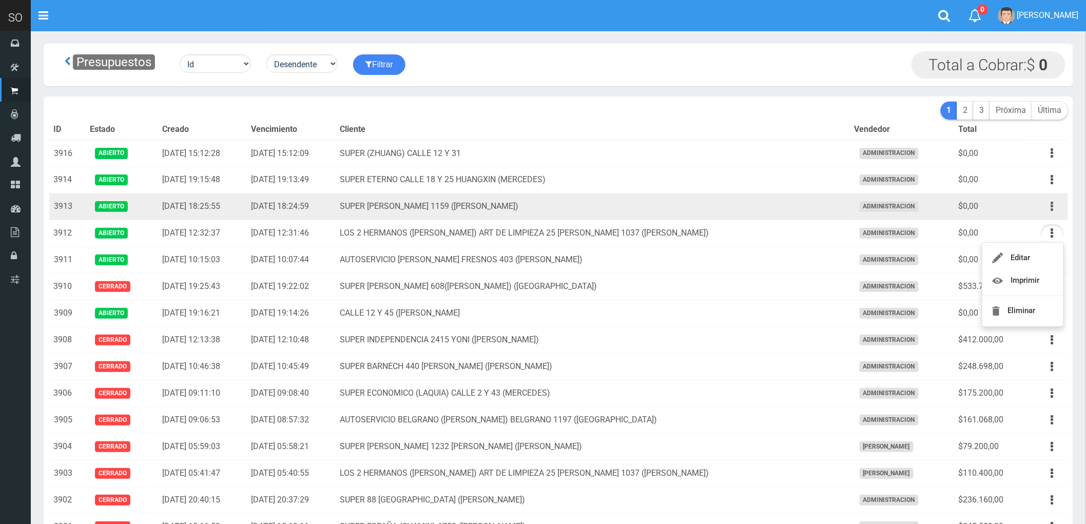
click at [1052, 206] on icon "button" at bounding box center [1052, 207] width 3 height 18
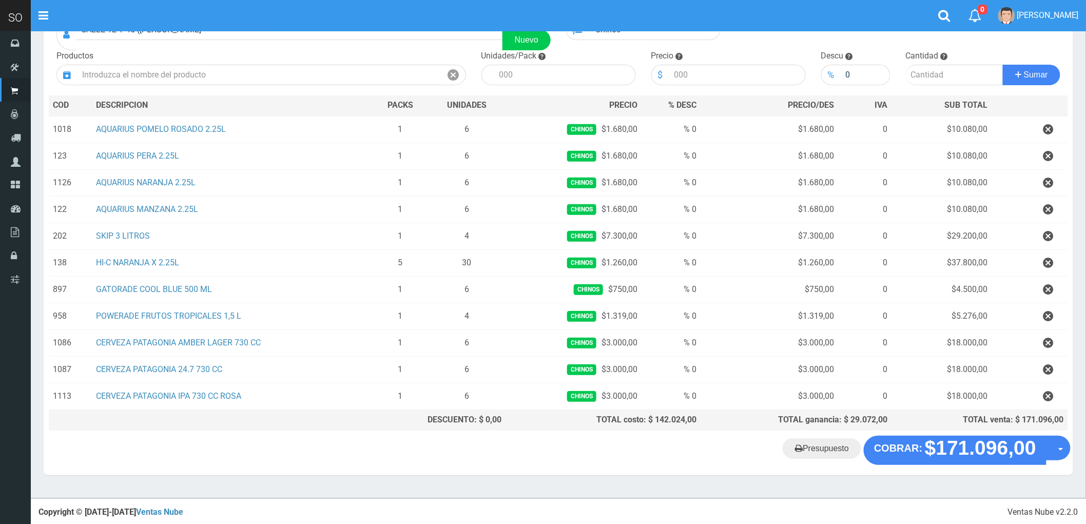
scroll to position [96, 0]
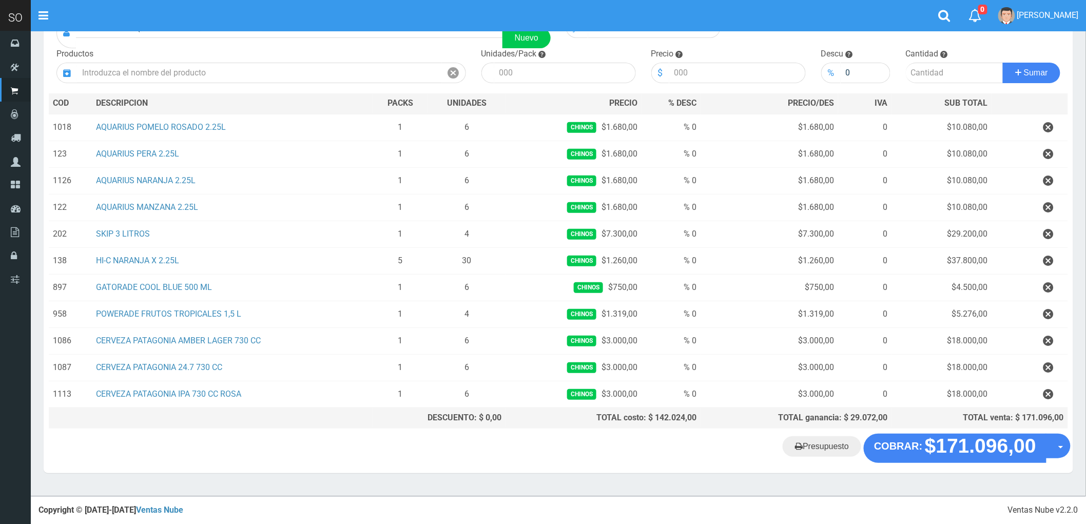
click at [1047, 259] on icon "button" at bounding box center [1048, 261] width 10 height 18
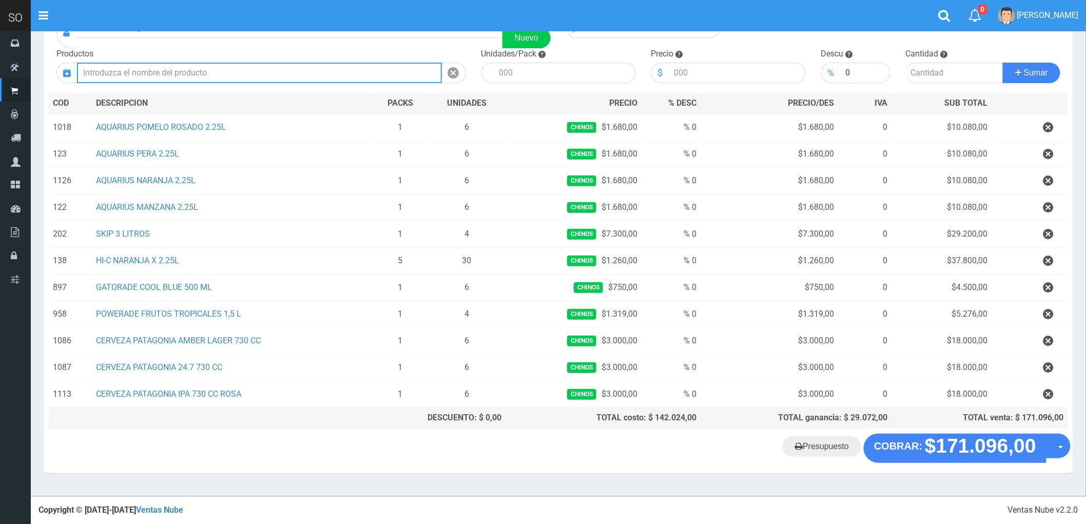
scroll to position [69, 0]
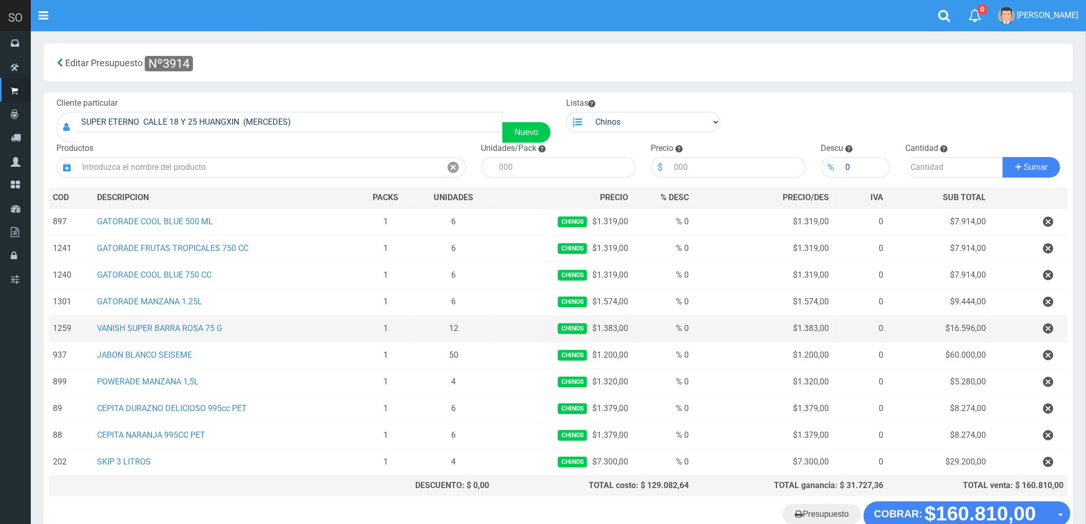
click at [308, 330] on td "VANISH SUPER BARRA ROSA 75 G" at bounding box center [225, 328] width 264 height 27
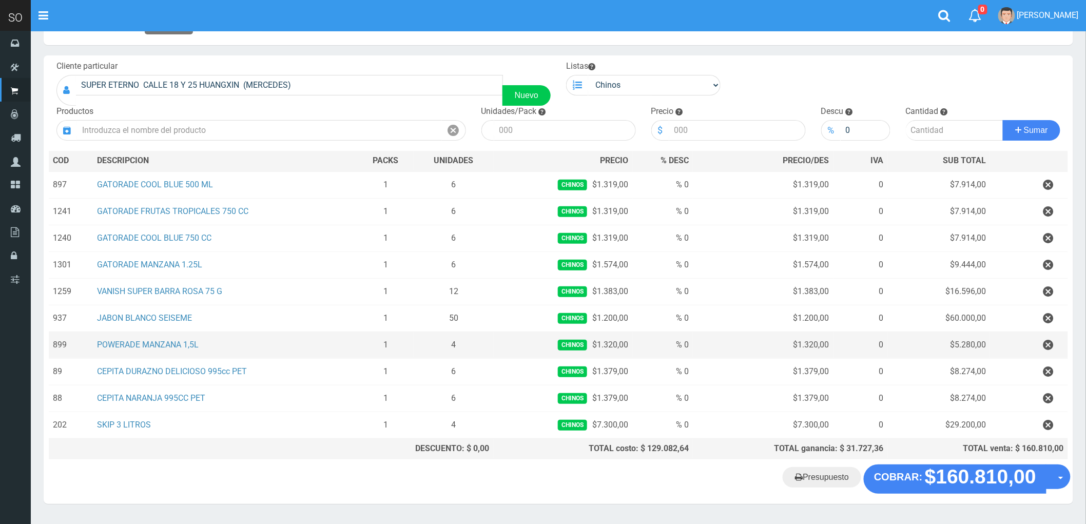
scroll to position [69, 0]
